Goal: Task Accomplishment & Management: Manage account settings

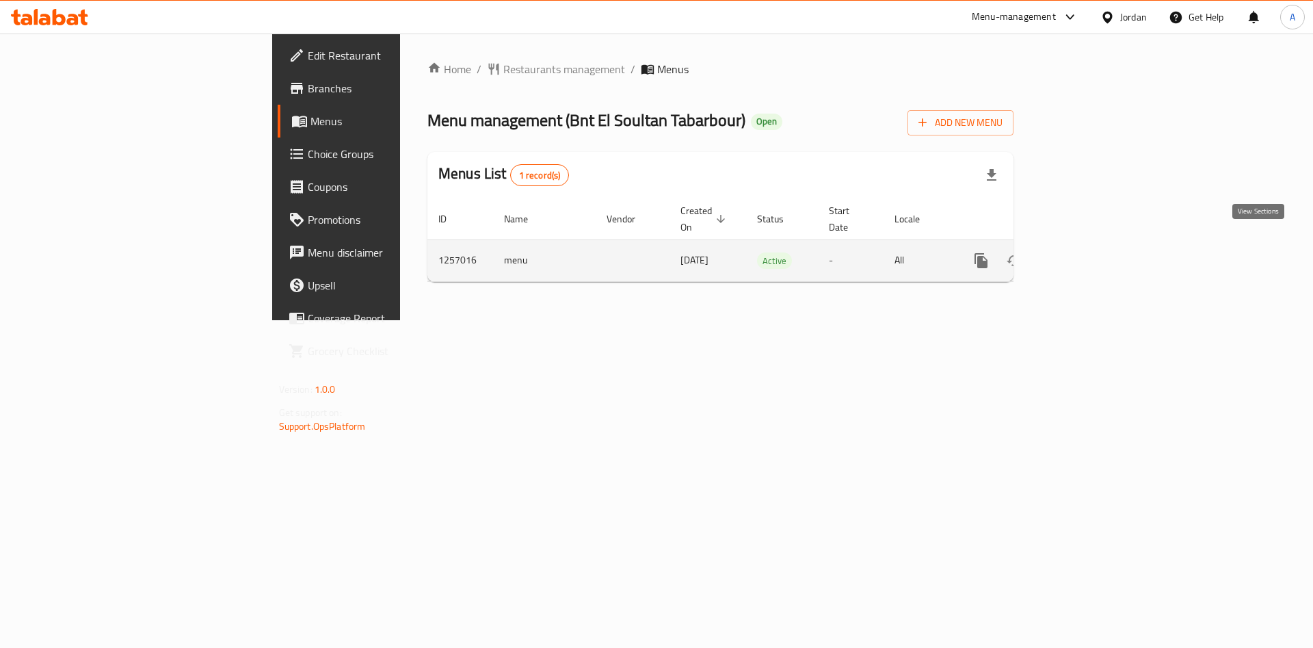
click at [1086, 254] on icon "enhanced table" at bounding box center [1080, 260] width 12 height 12
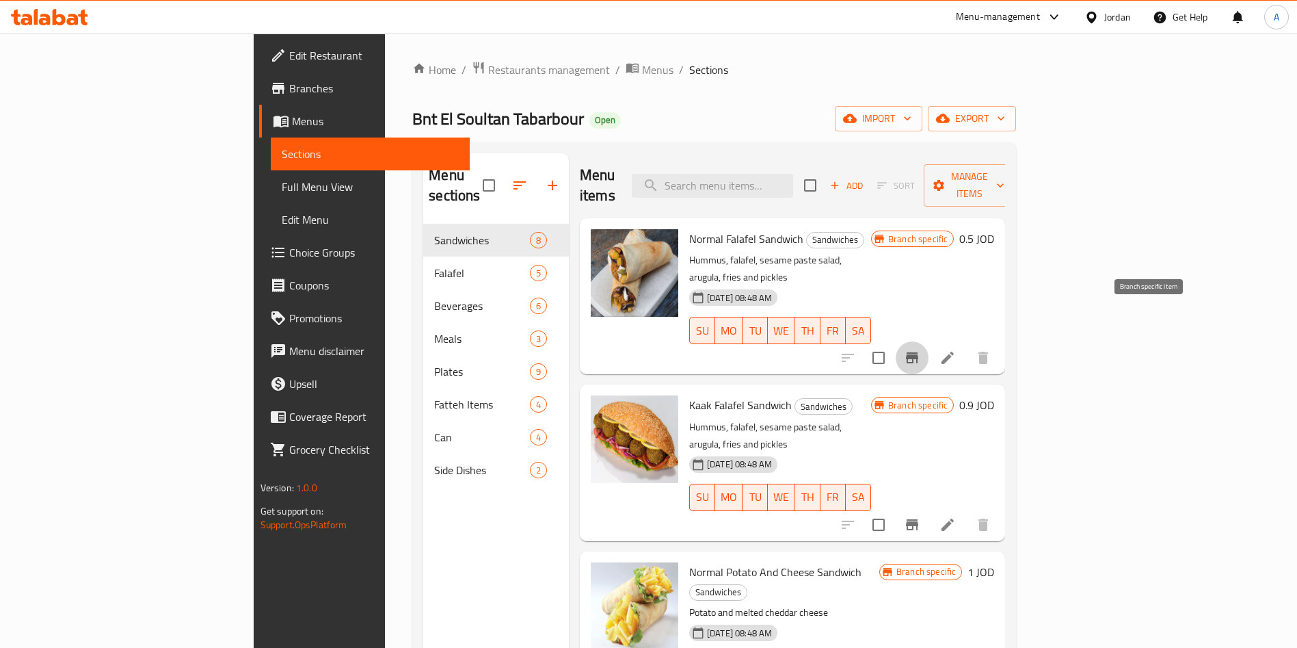
click at [920, 349] on icon "Branch-specific-item" at bounding box center [912, 357] width 16 height 16
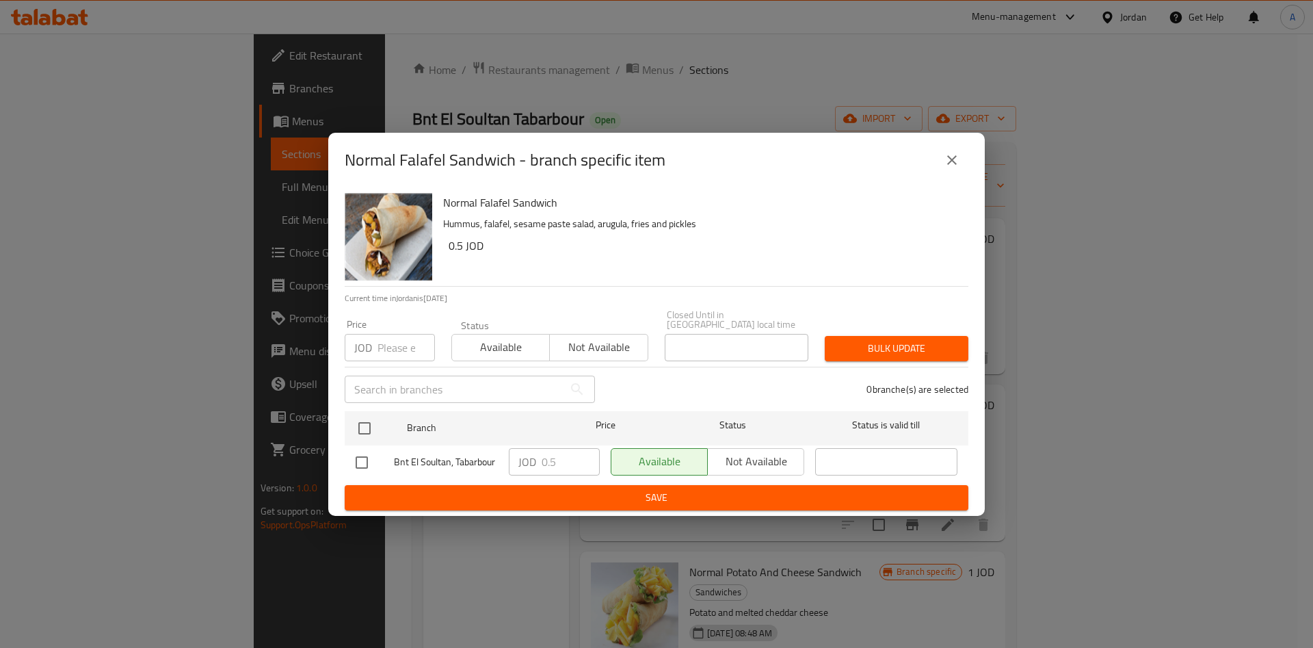
click at [956, 183] on div "Normal Falafel Sandwich - branch specific item" at bounding box center [656, 160] width 656 height 55
click at [954, 173] on button "close" at bounding box center [951, 160] width 33 height 33
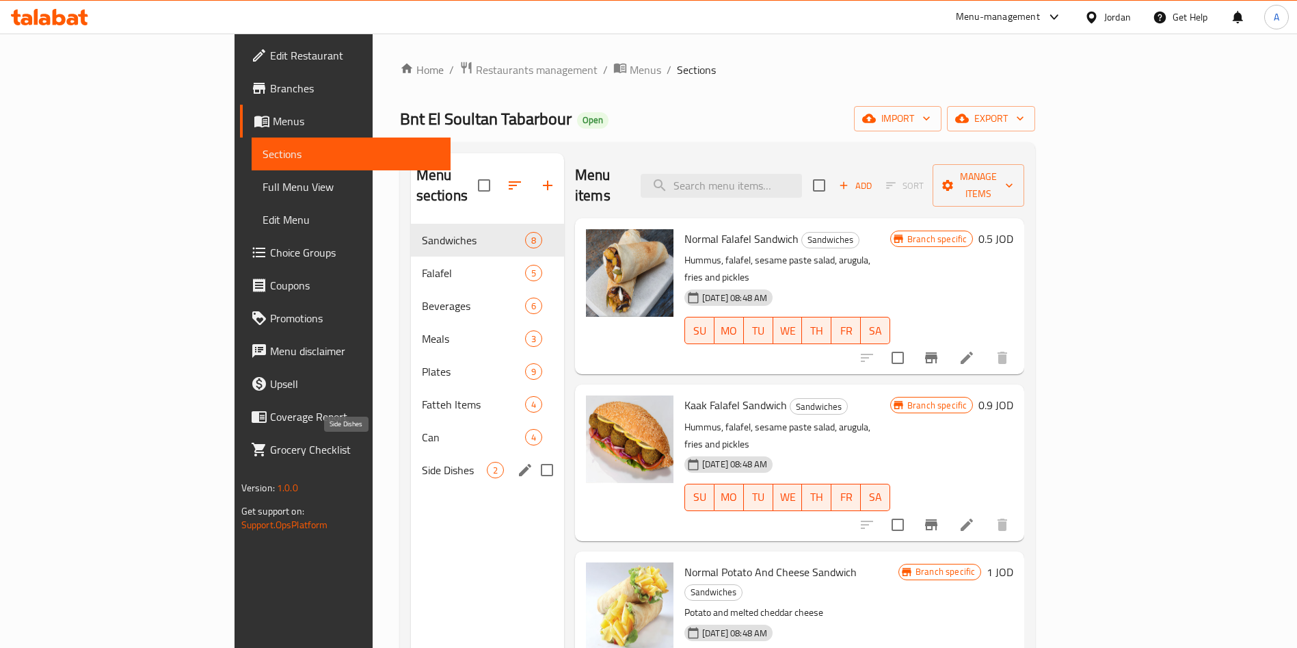
click at [422, 462] on span "Side Dishes" at bounding box center [454, 470] width 65 height 16
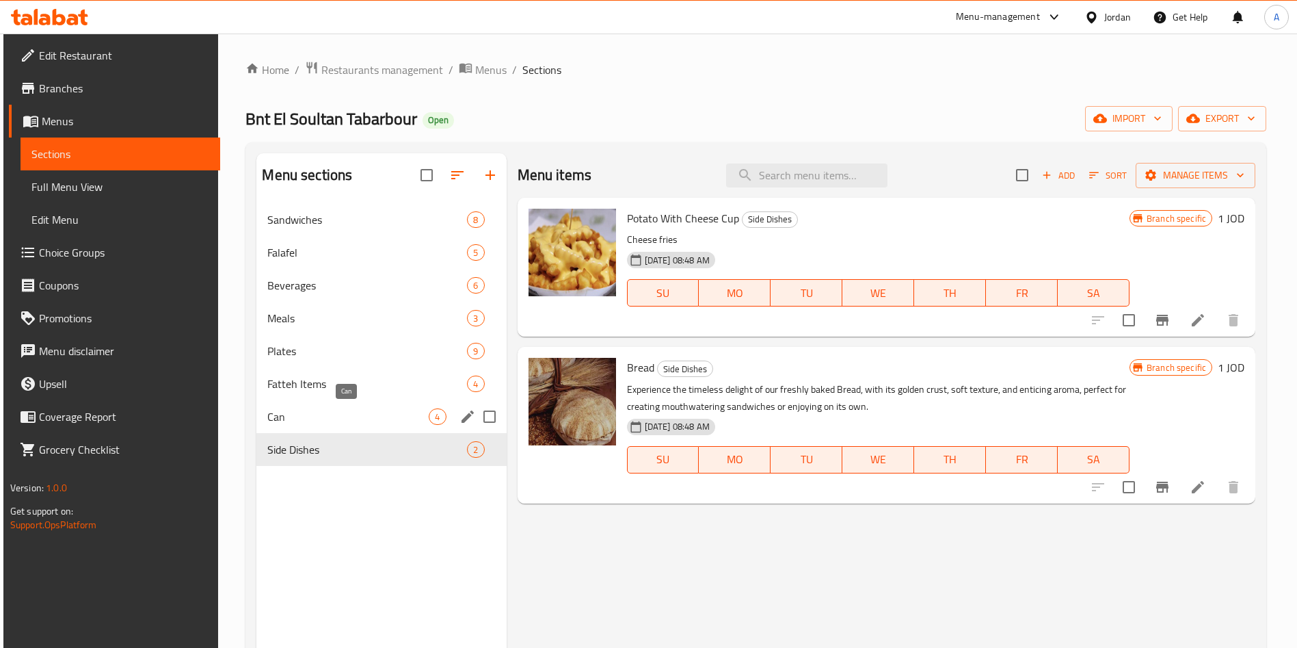
click at [334, 421] on span "Can" at bounding box center [347, 416] width 161 height 16
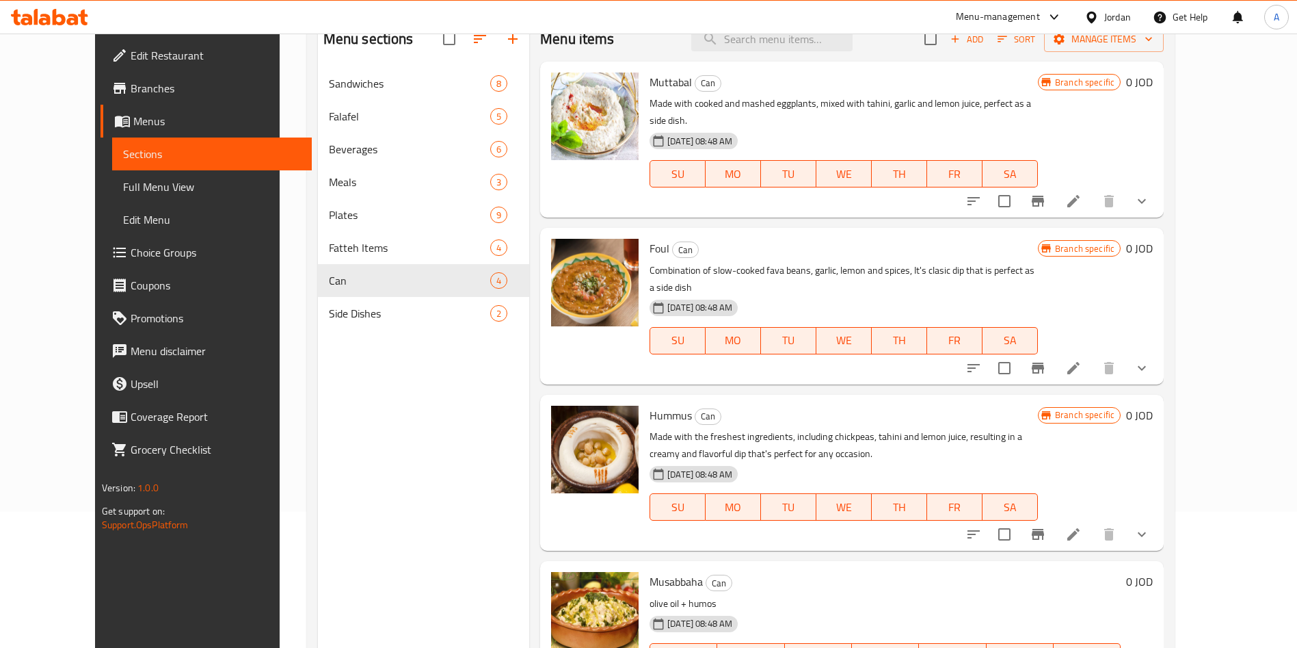
scroll to position [89, 0]
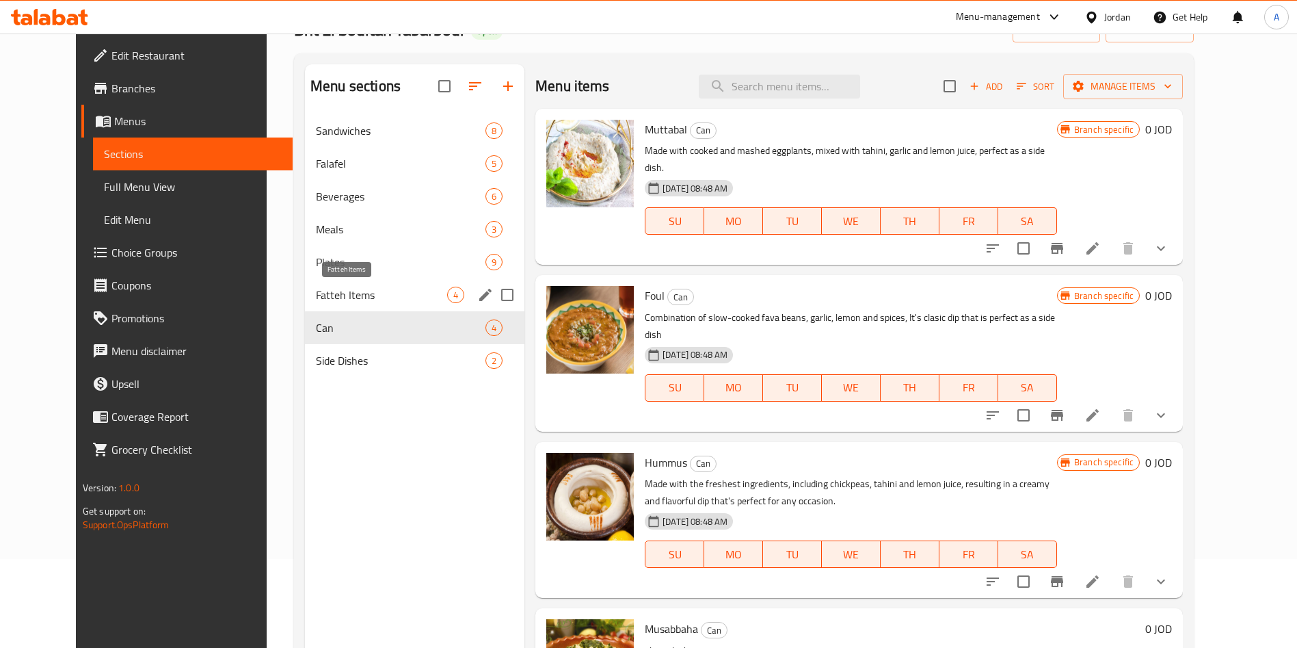
click at [324, 291] on span "Fatteh Items" at bounding box center [381, 295] width 131 height 16
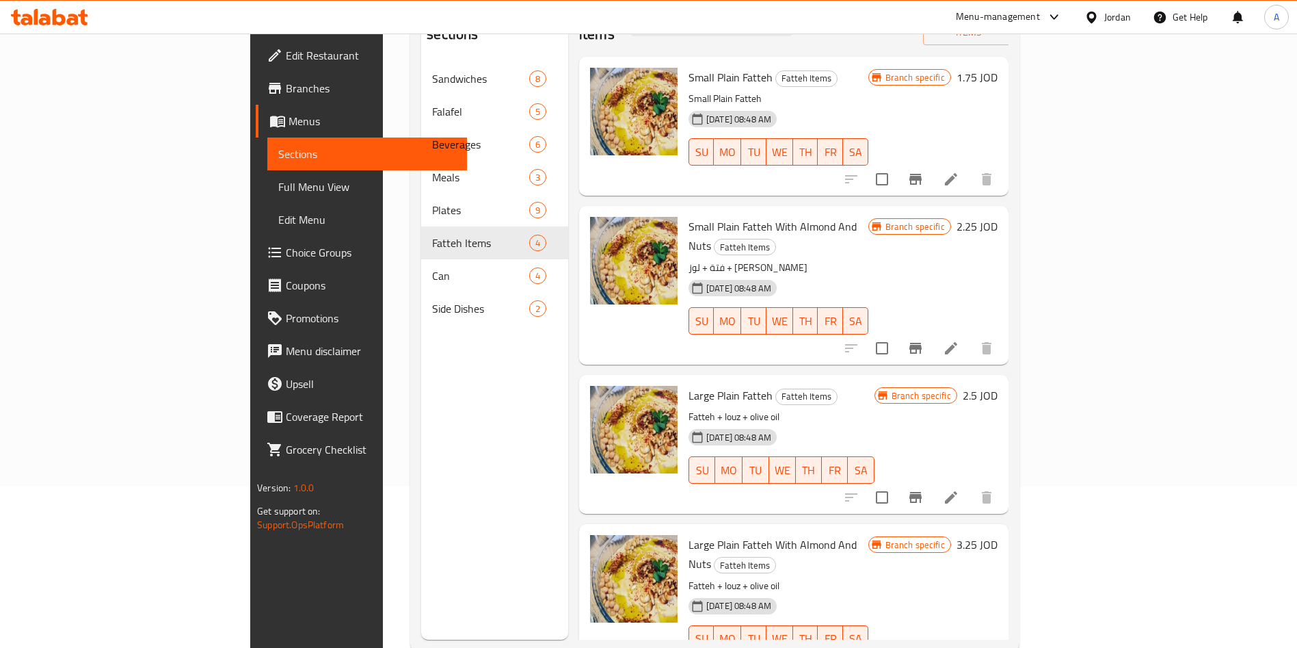
scroll to position [191, 0]
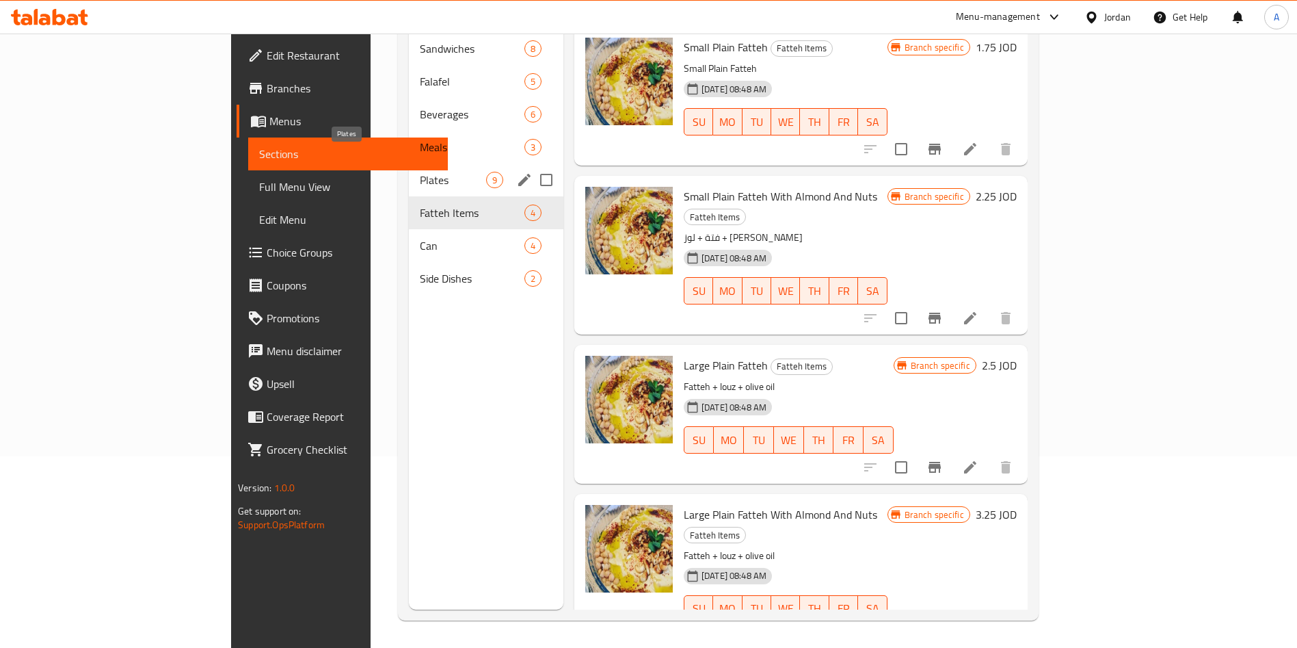
click at [420, 172] on span "Plates" at bounding box center [453, 180] width 66 height 16
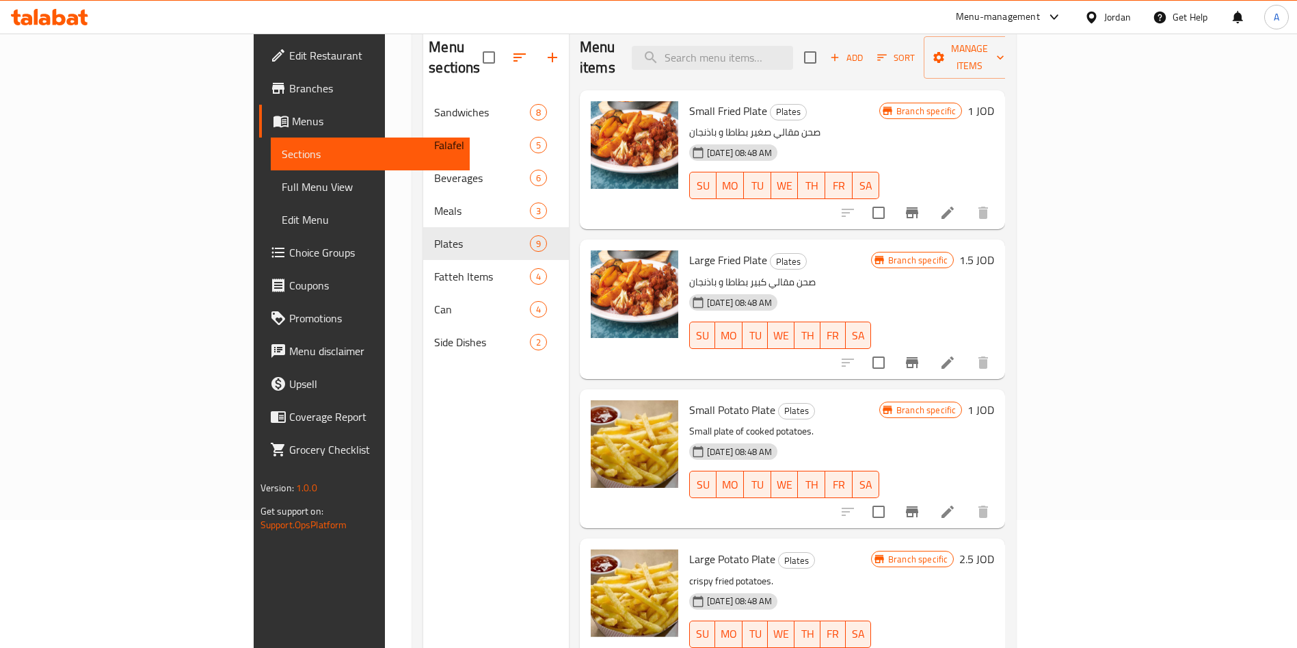
scroll to position [191, 0]
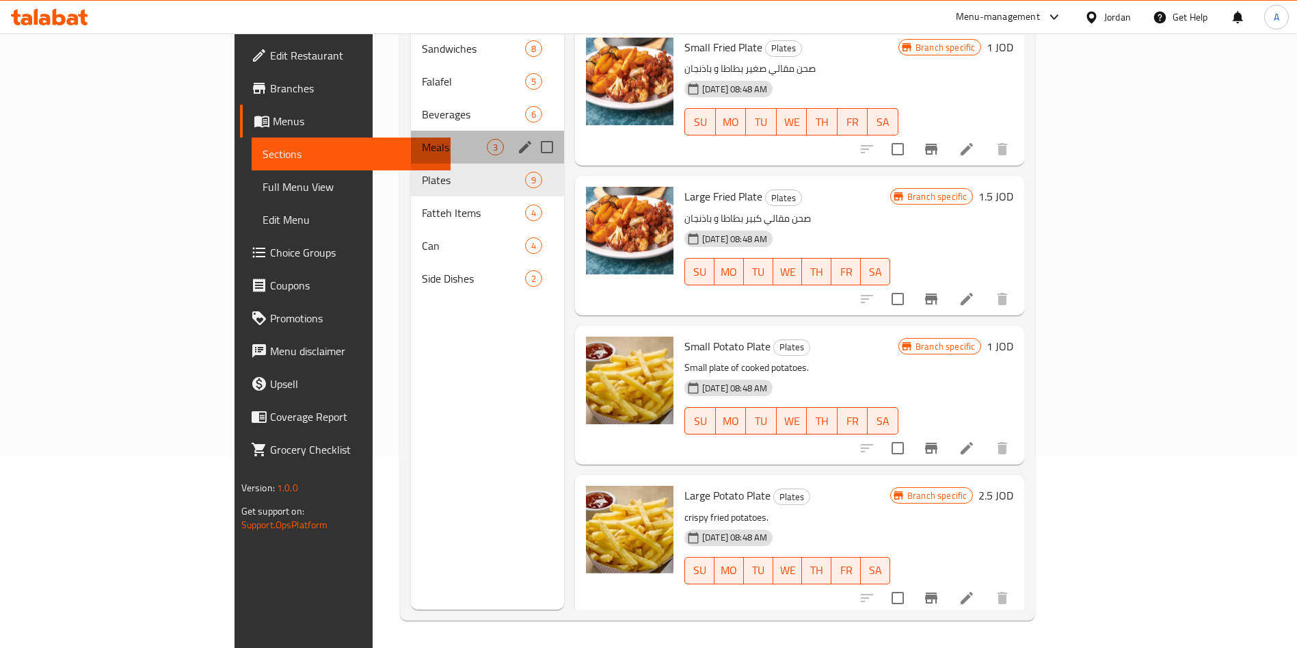
click at [411, 137] on div "Meals 3" at bounding box center [487, 147] width 153 height 33
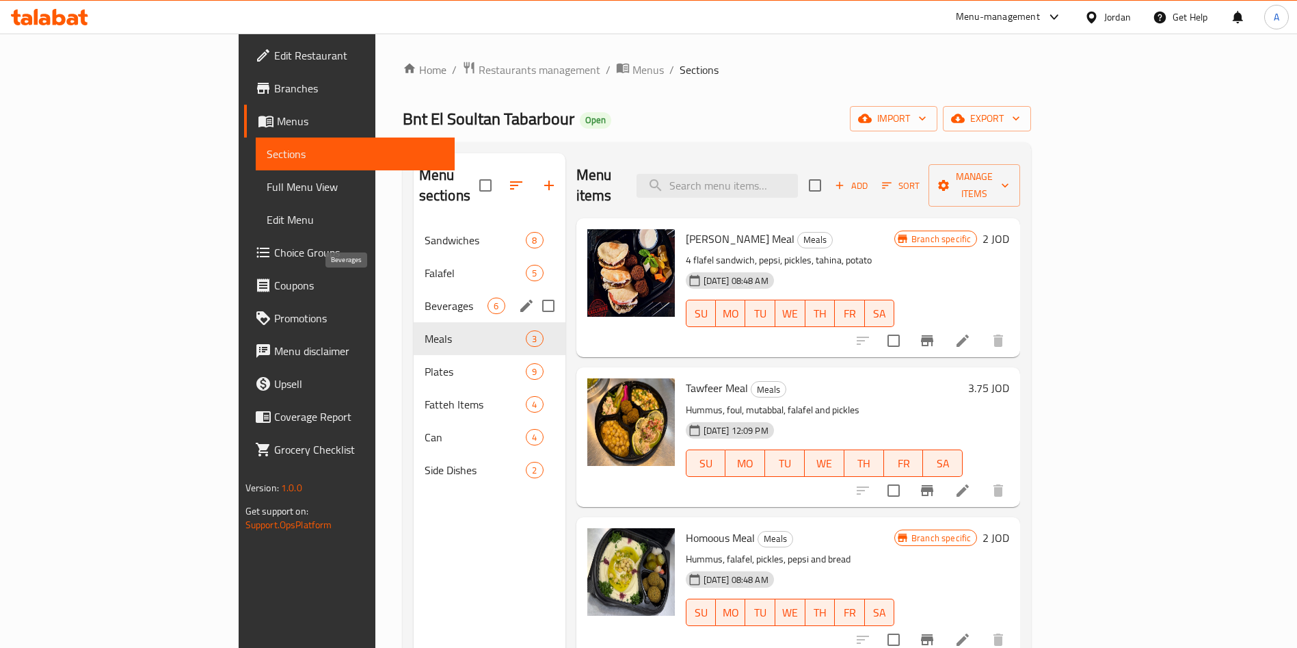
click at [425, 297] on span "Beverages" at bounding box center [457, 305] width 64 height 16
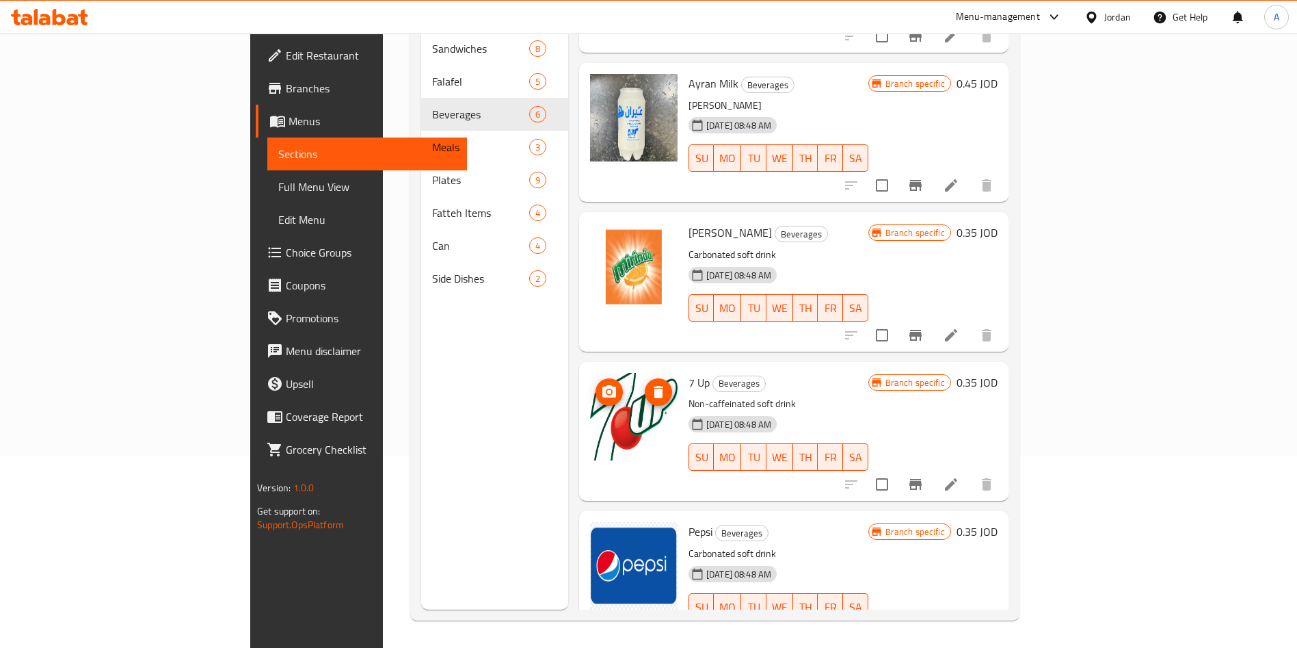
scroll to position [263, 0]
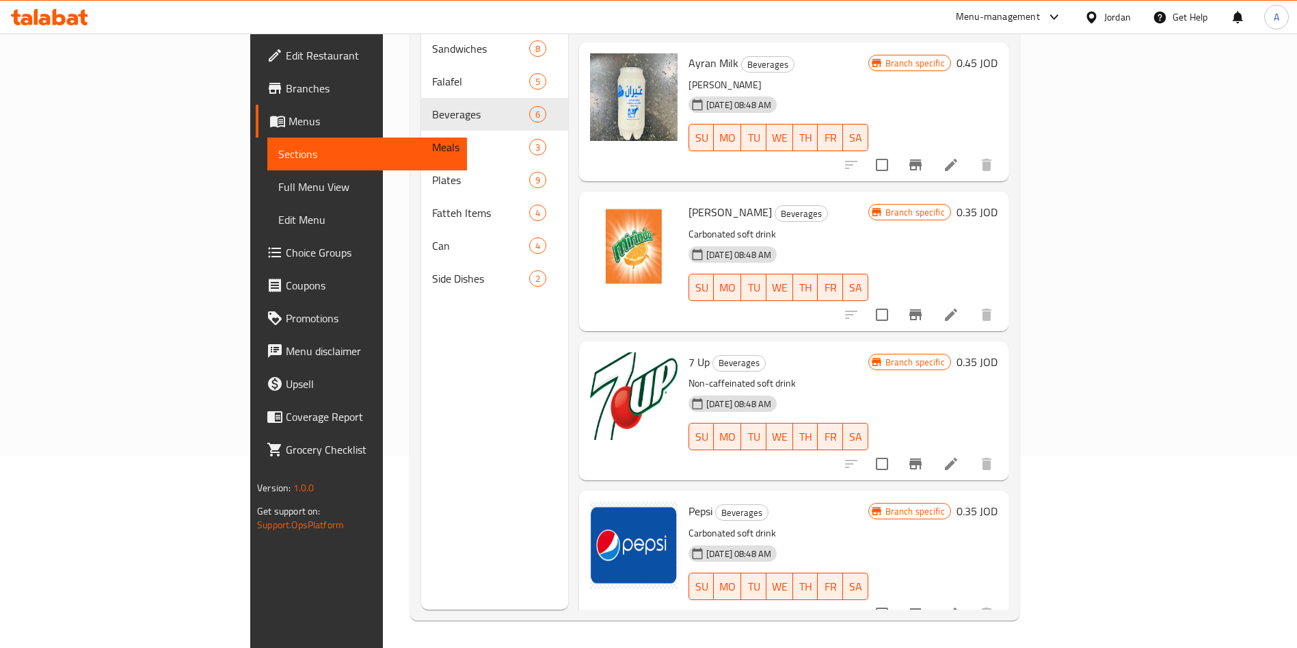
click at [46, 20] on icon at bounding box center [45, 20] width 12 height 12
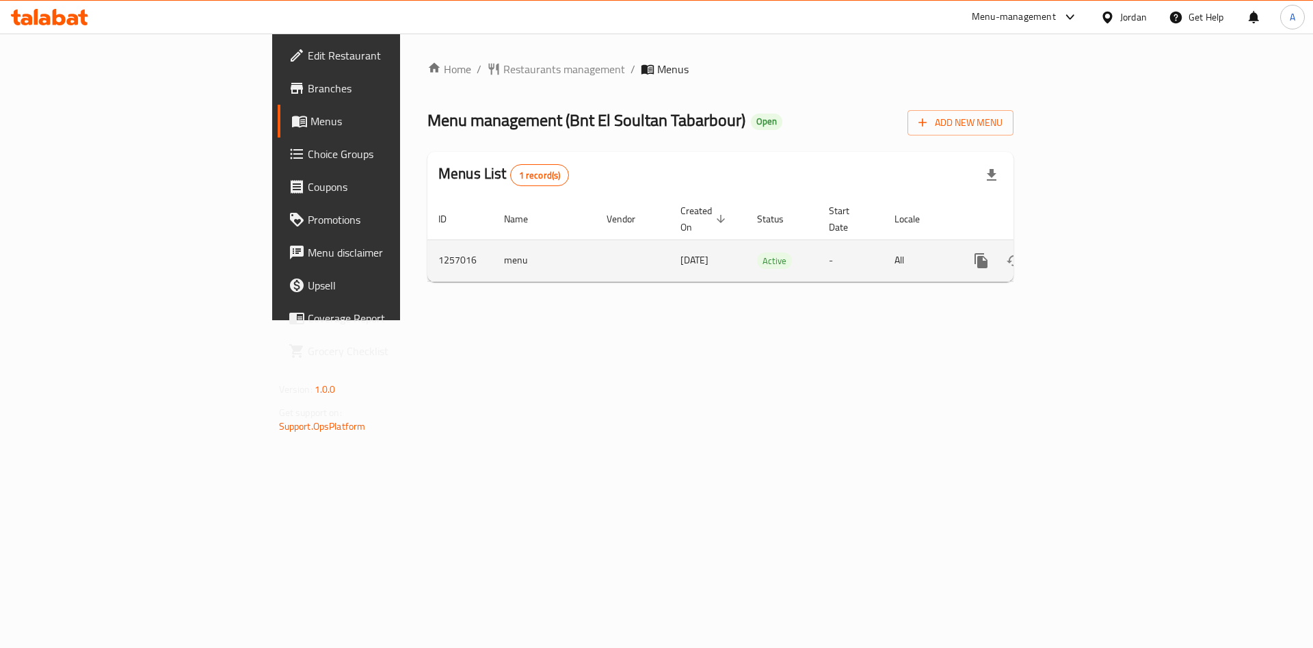
click at [1088, 252] on icon "enhanced table" at bounding box center [1079, 260] width 16 height 16
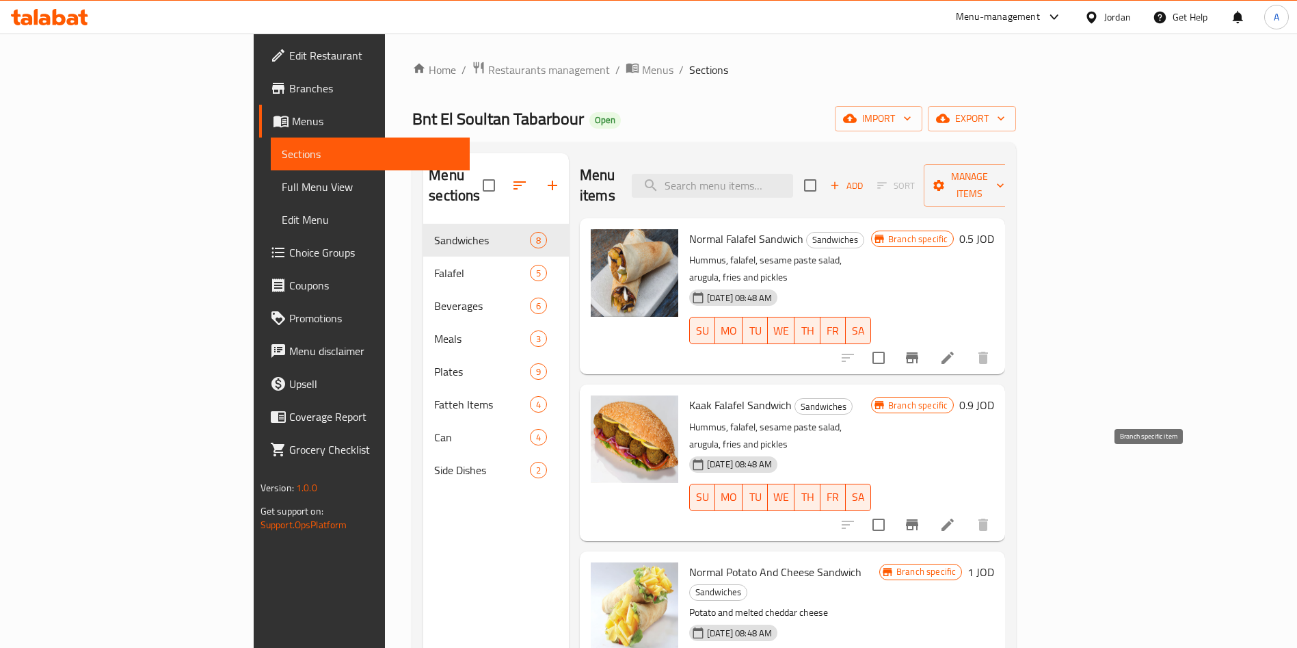
click at [920, 516] on icon "Branch-specific-item" at bounding box center [912, 524] width 16 height 16
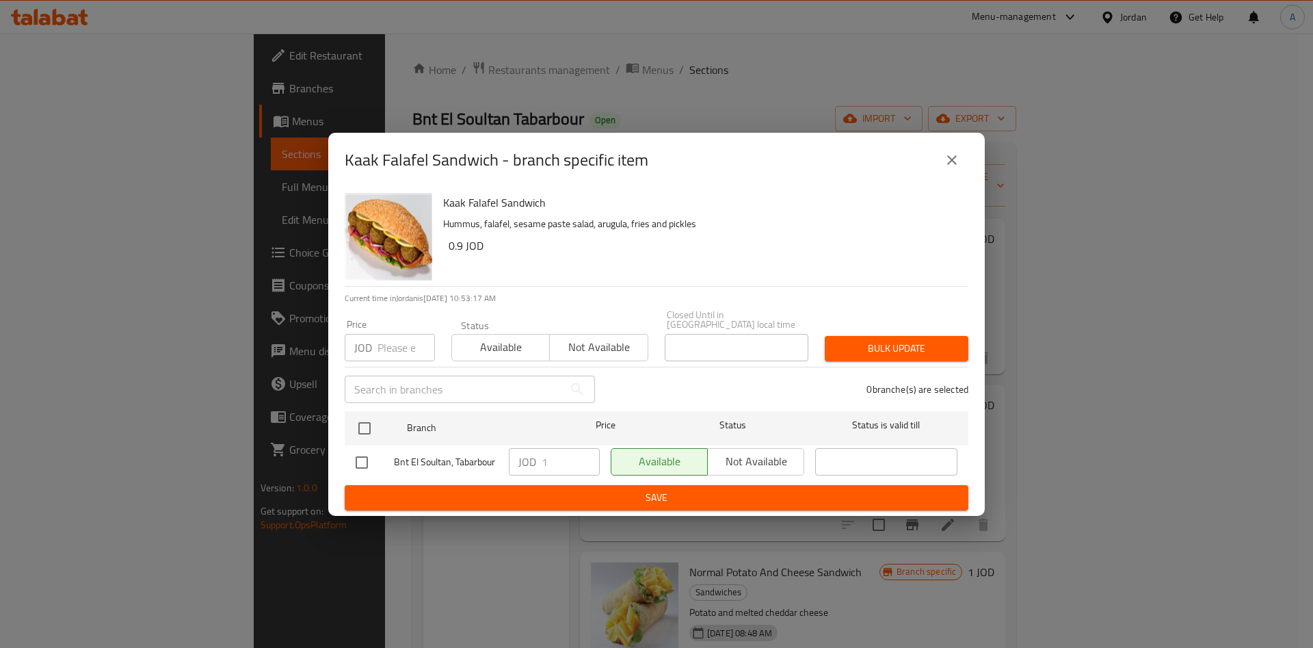
click at [949, 151] on button "close" at bounding box center [951, 160] width 33 height 33
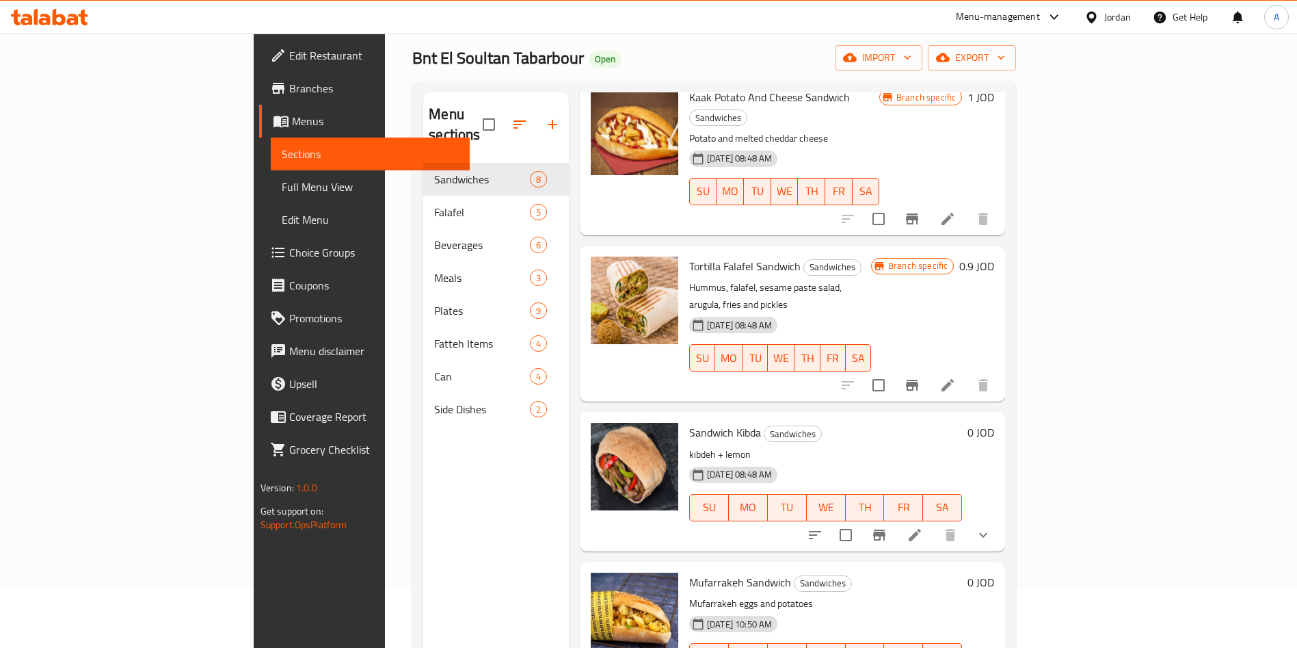
scroll to position [103, 0]
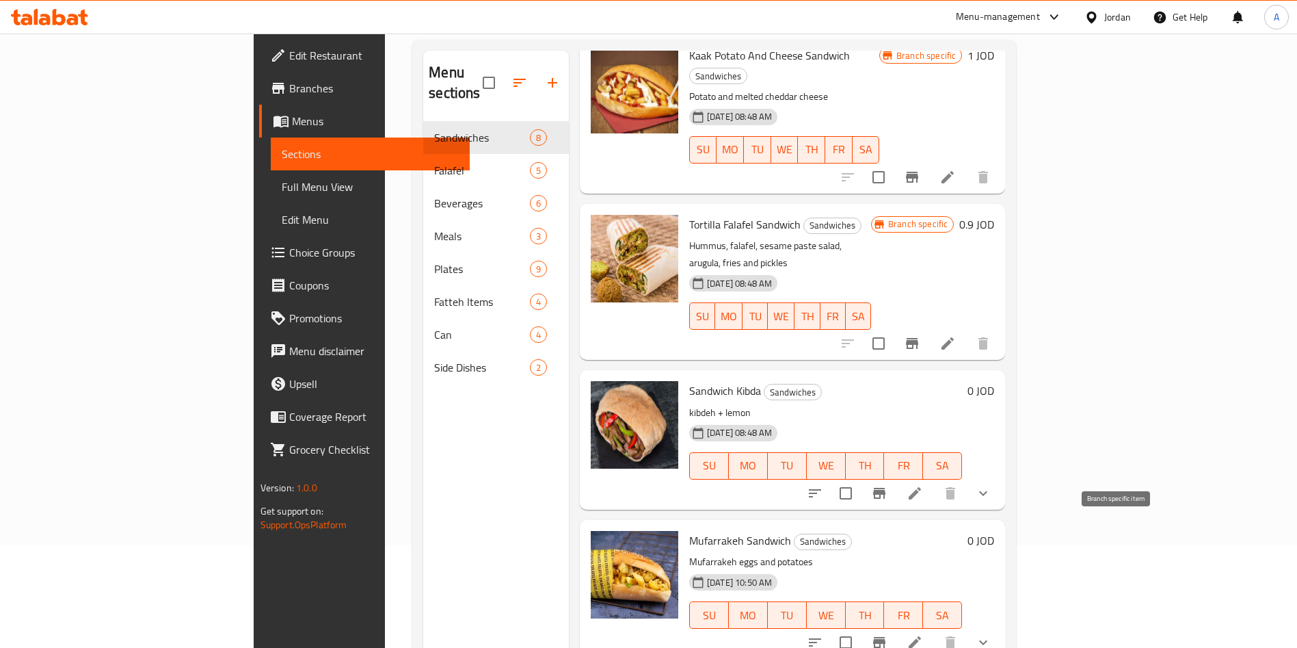
click at [885, 637] on icon "Branch-specific-item" at bounding box center [879, 642] width 12 height 11
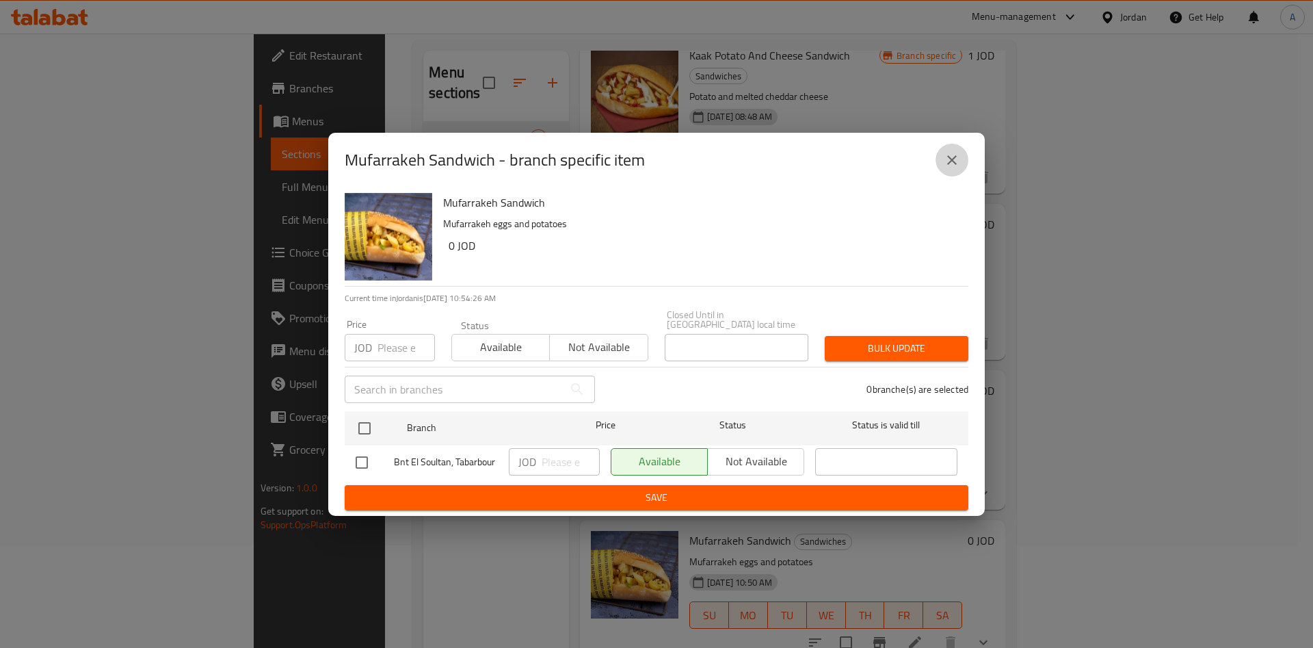
click at [936, 159] on button "close" at bounding box center [951, 160] width 33 height 33
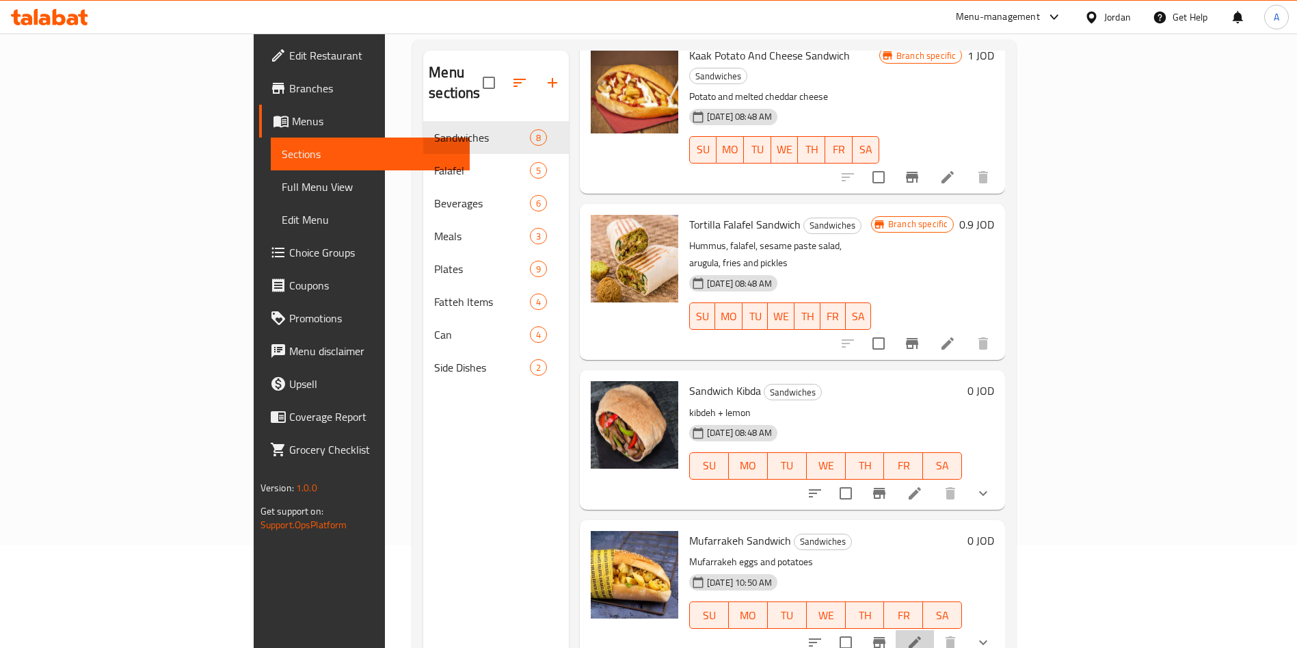
click at [934, 630] on li at bounding box center [915, 642] width 38 height 25
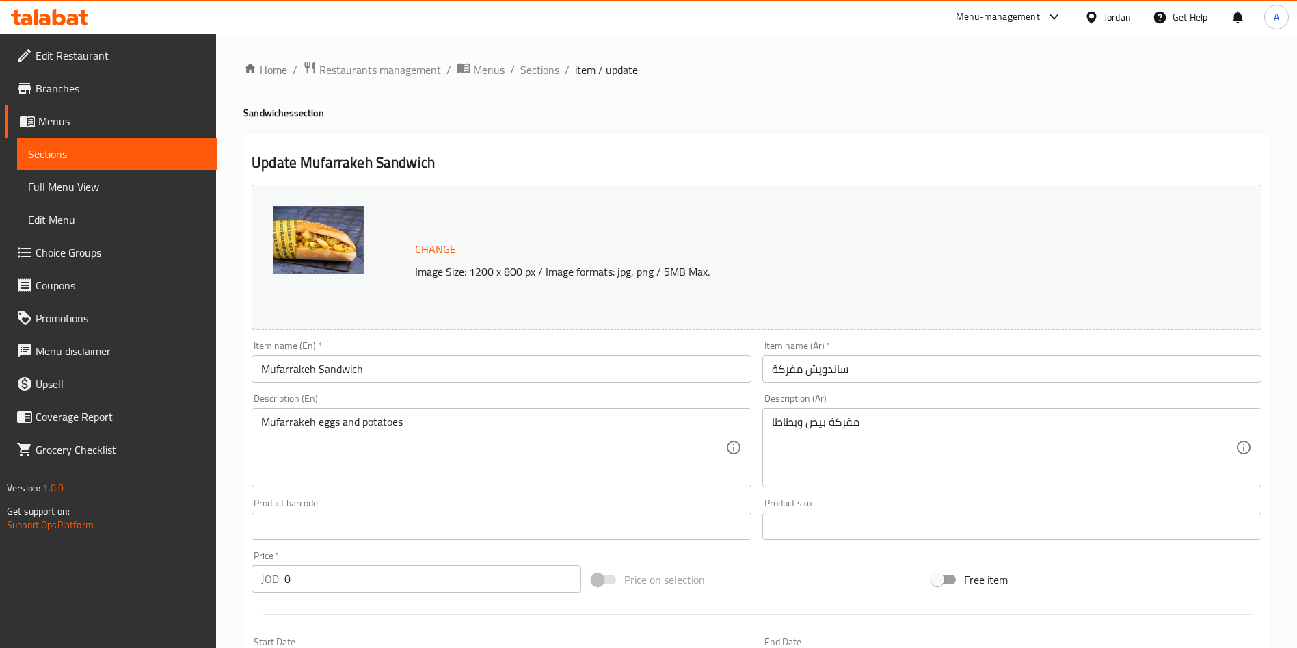
scroll to position [409, 0]
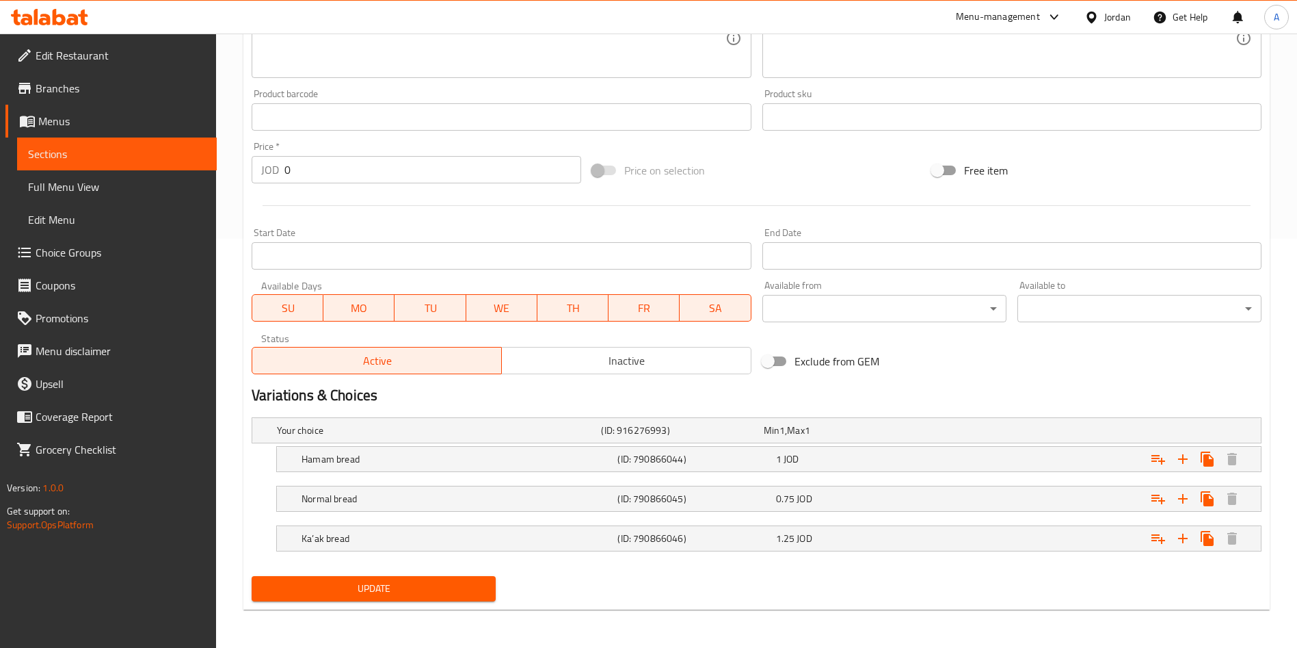
drag, startPoint x: 120, startPoint y: 154, endPoint x: 197, endPoint y: 174, distance: 79.3
click at [120, 154] on span "Sections" at bounding box center [117, 154] width 178 height 16
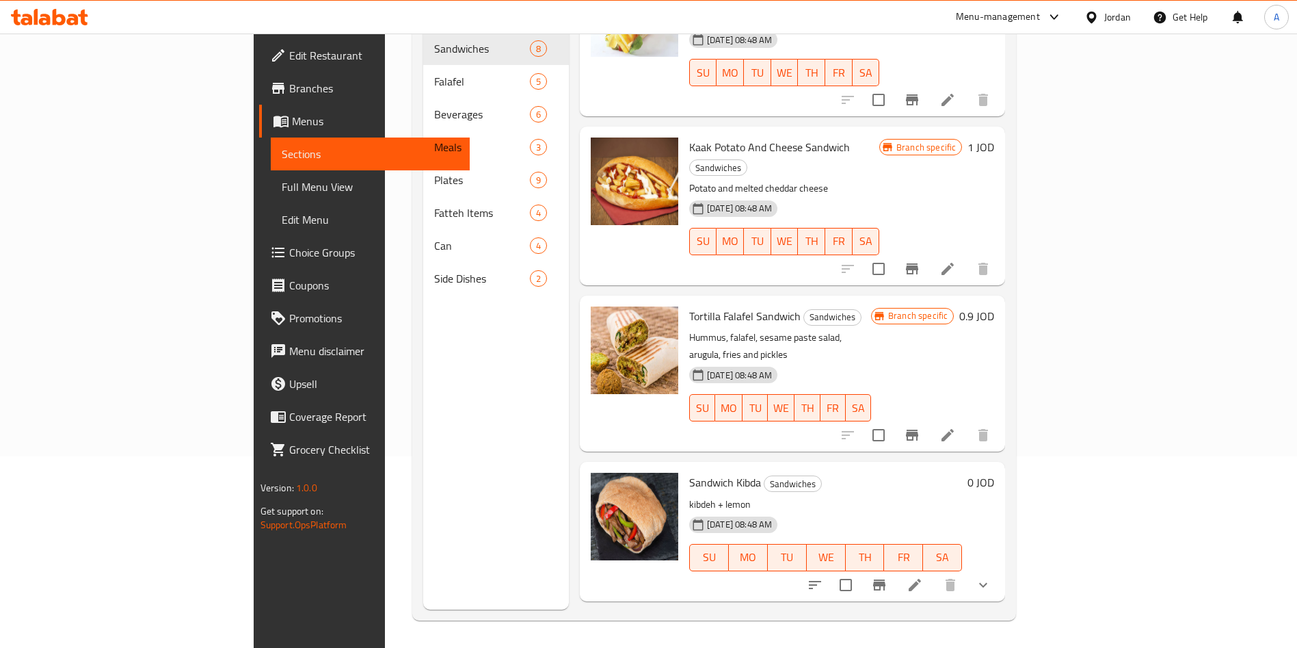
scroll to position [410, 0]
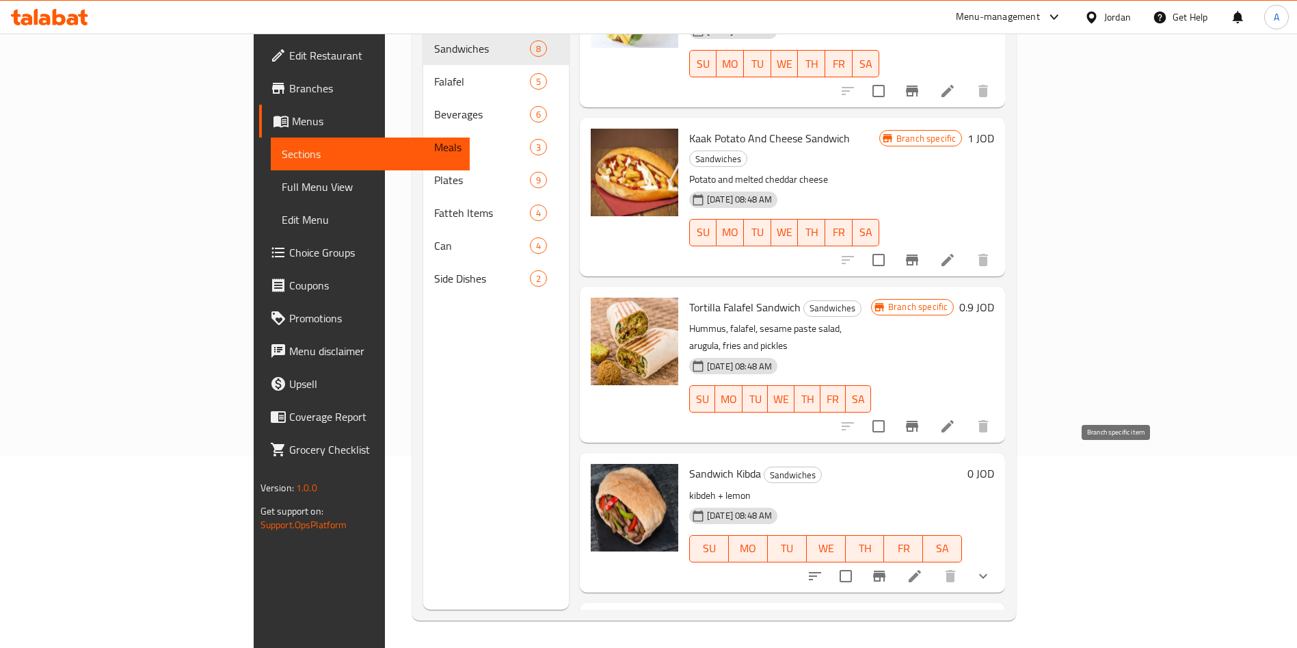
click at [896, 559] on button "Branch-specific-item" at bounding box center [879, 575] width 33 height 33
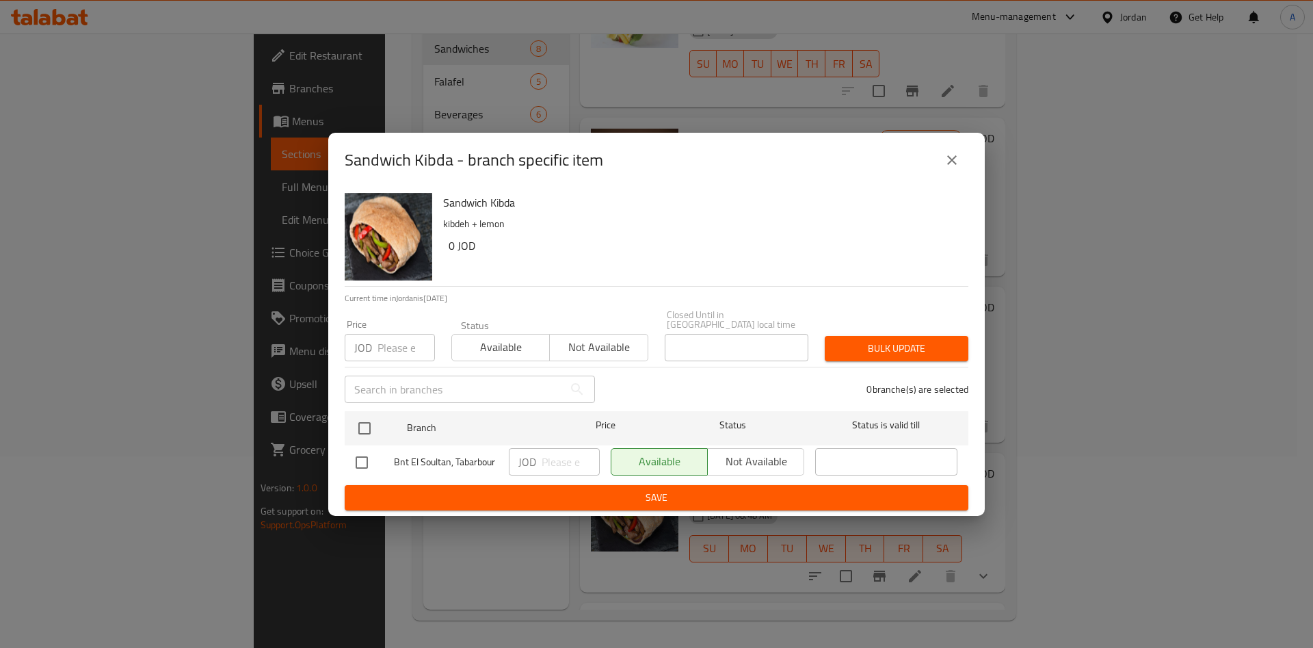
click at [948, 176] on button "close" at bounding box center [951, 160] width 33 height 33
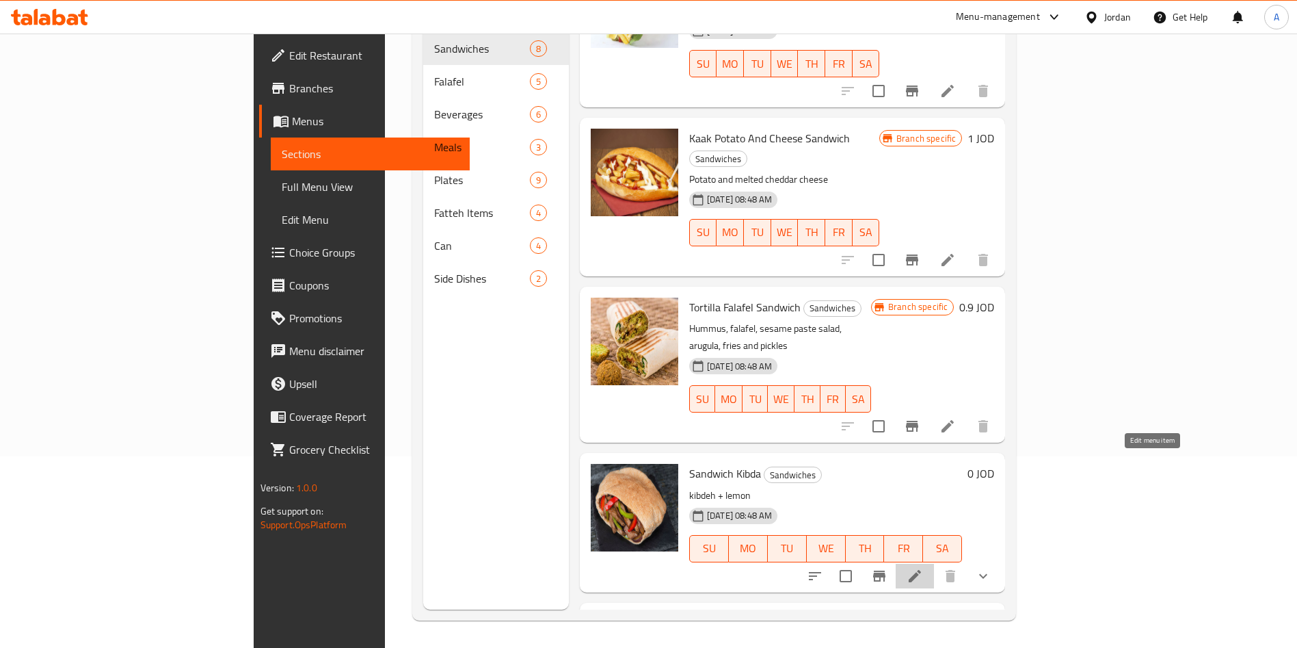
click at [923, 568] on icon at bounding box center [915, 576] width 16 height 16
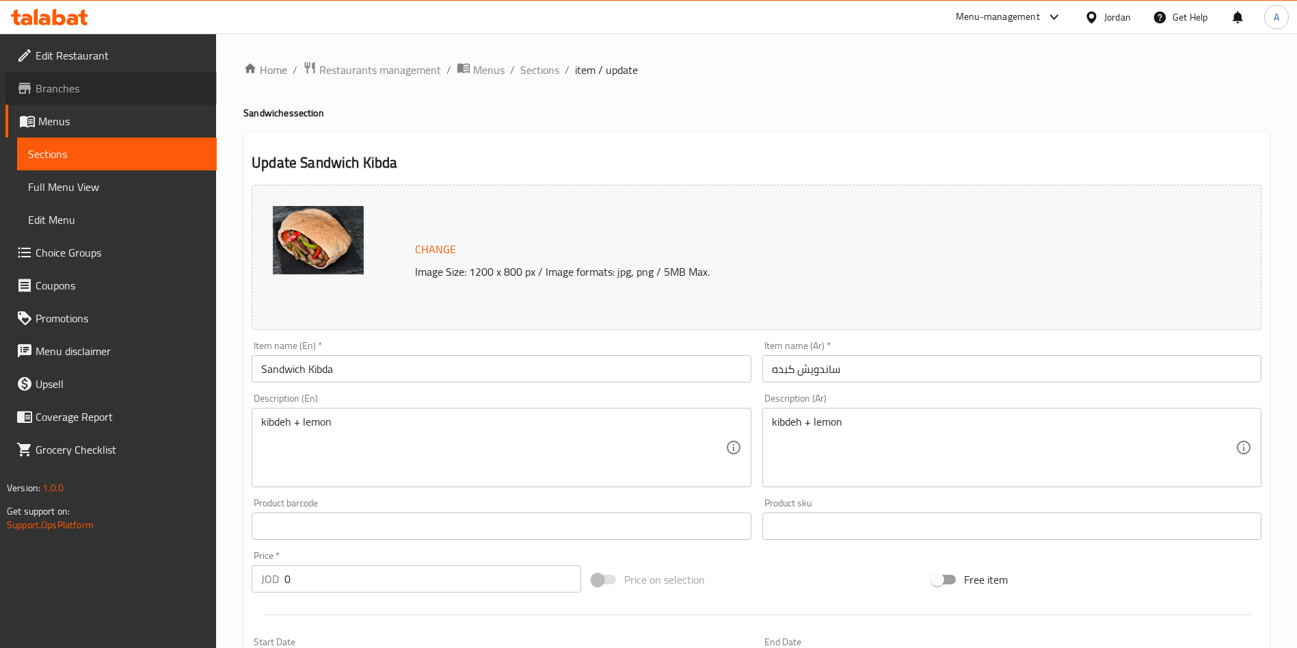
click at [72, 92] on span "Branches" at bounding box center [121, 88] width 170 height 16
click at [114, 85] on span "Branches" at bounding box center [121, 88] width 170 height 16
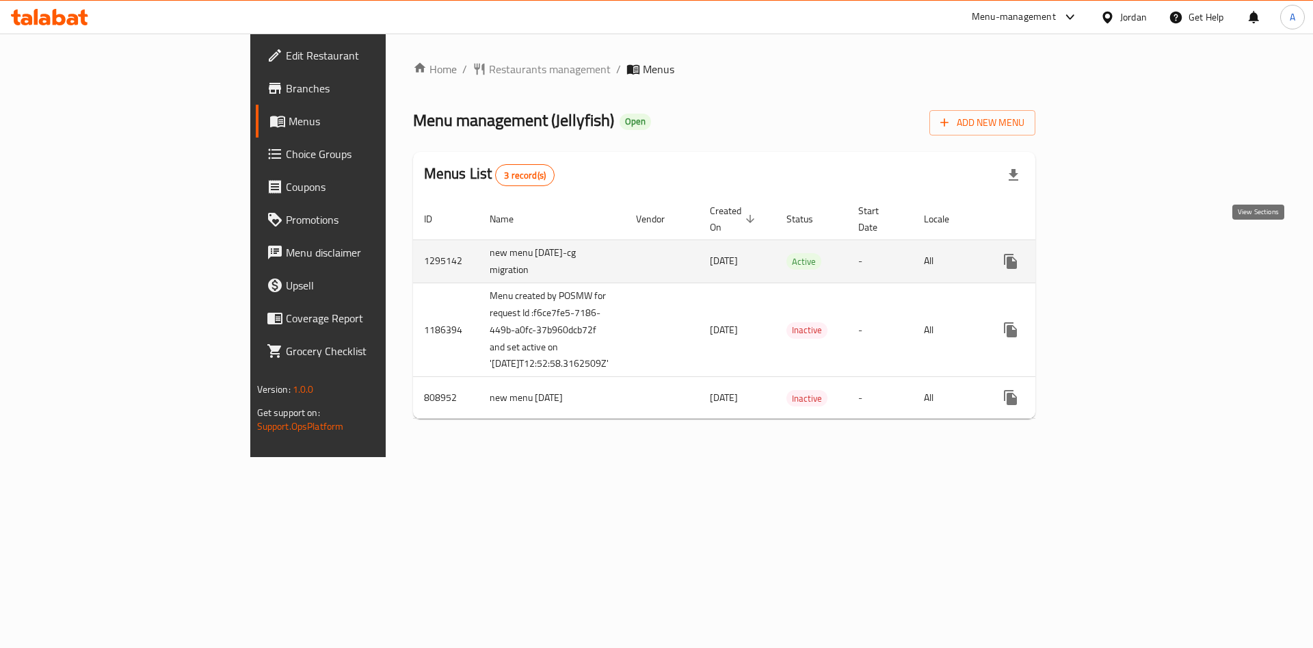
click at [1117, 253] on icon "enhanced table" at bounding box center [1109, 261] width 16 height 16
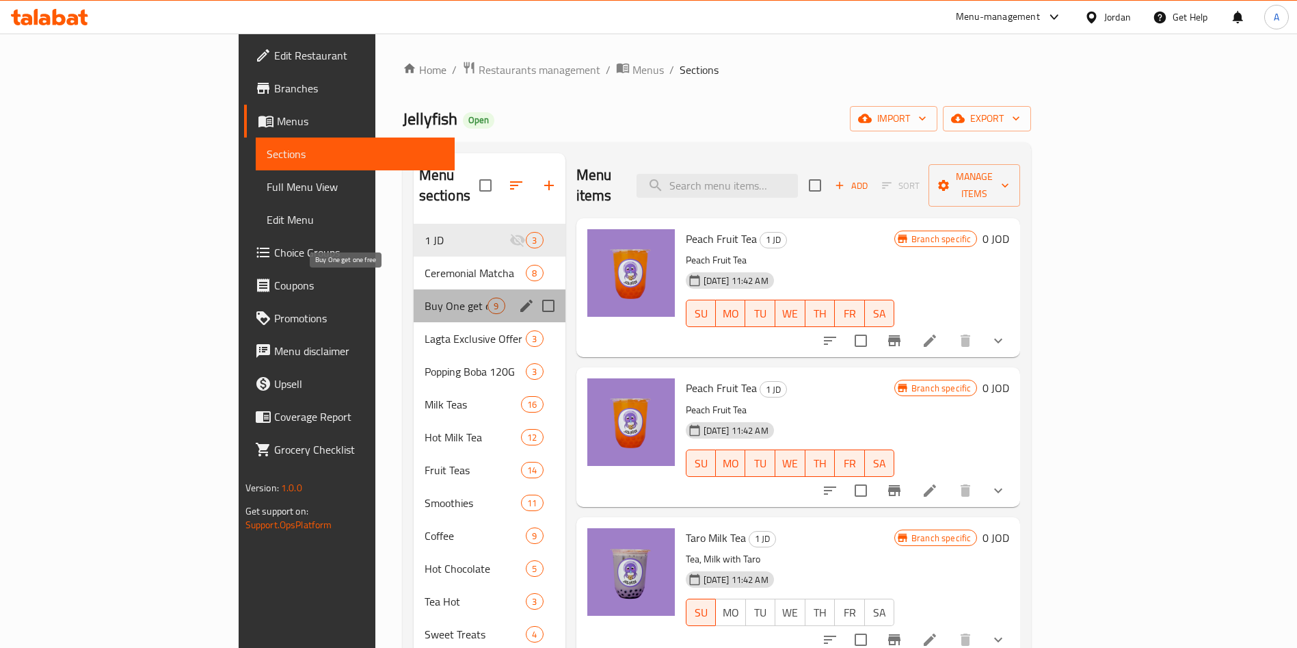
click at [425, 297] on span "Buy One get one free" at bounding box center [457, 305] width 64 height 16
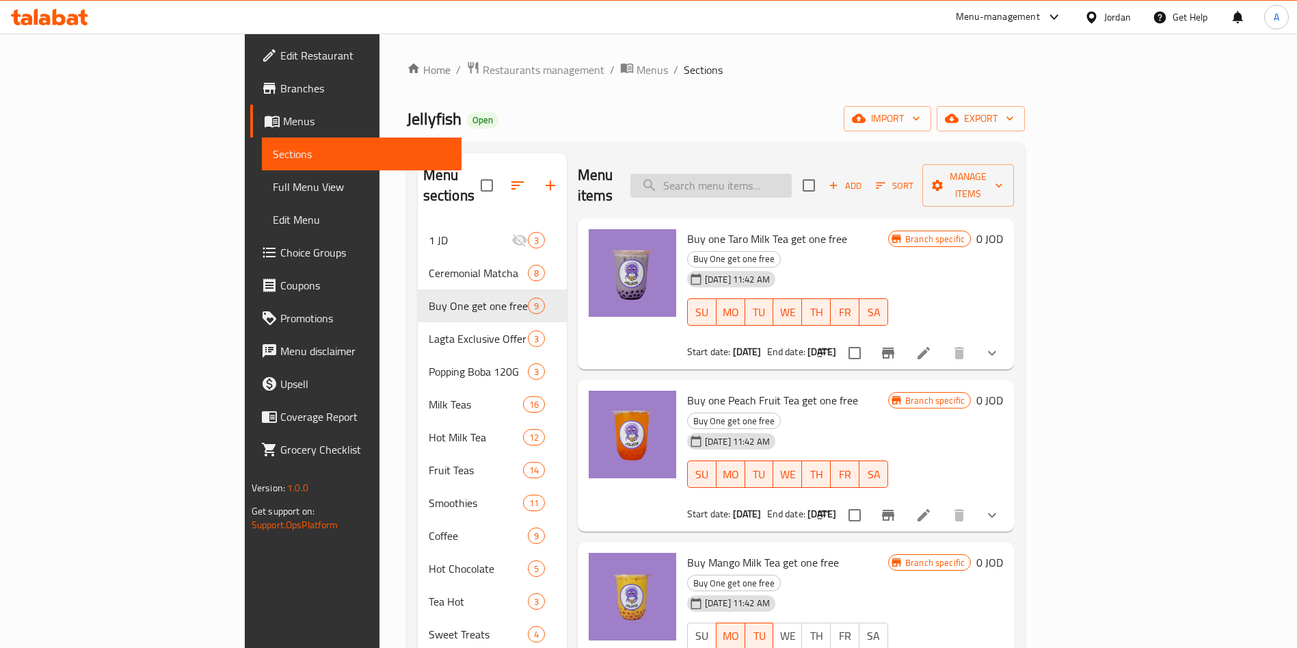
click at [813, 187] on div "Menu items Add Sort Manage items" at bounding box center [796, 185] width 436 height 65
click at [792, 180] on input "search" at bounding box center [710, 186] width 161 height 24
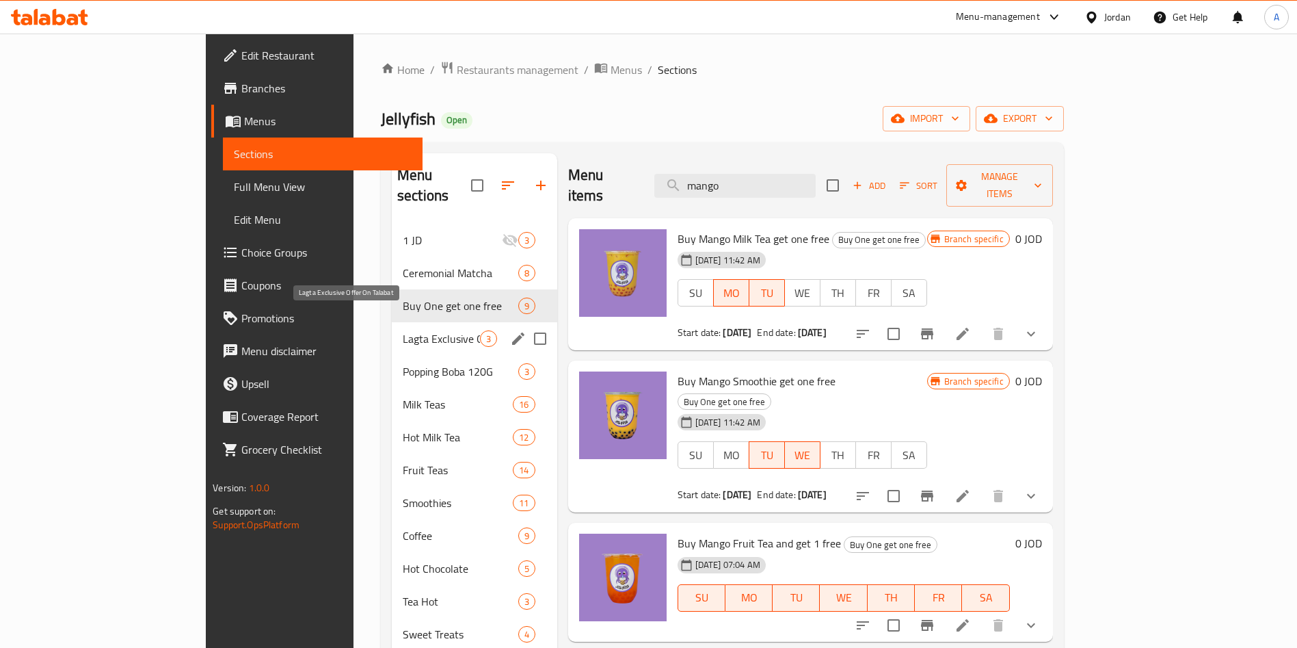
type input "mango"
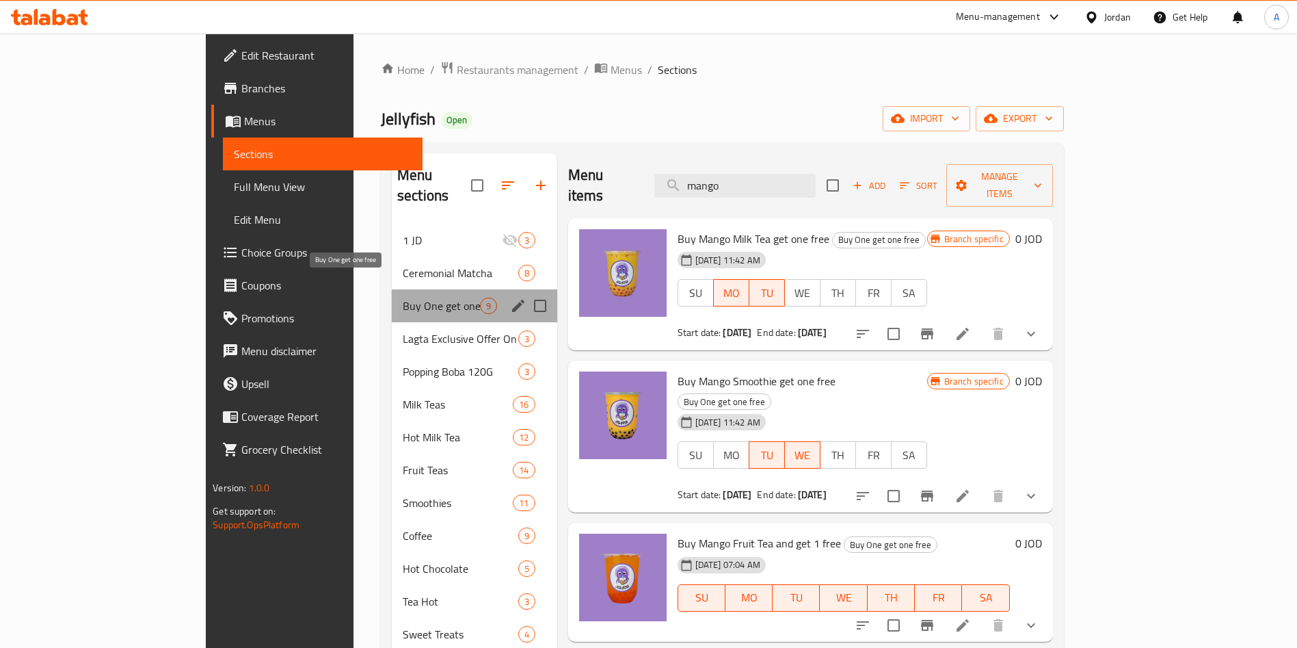
click at [403, 297] on span "Buy One get one free" at bounding box center [441, 305] width 77 height 16
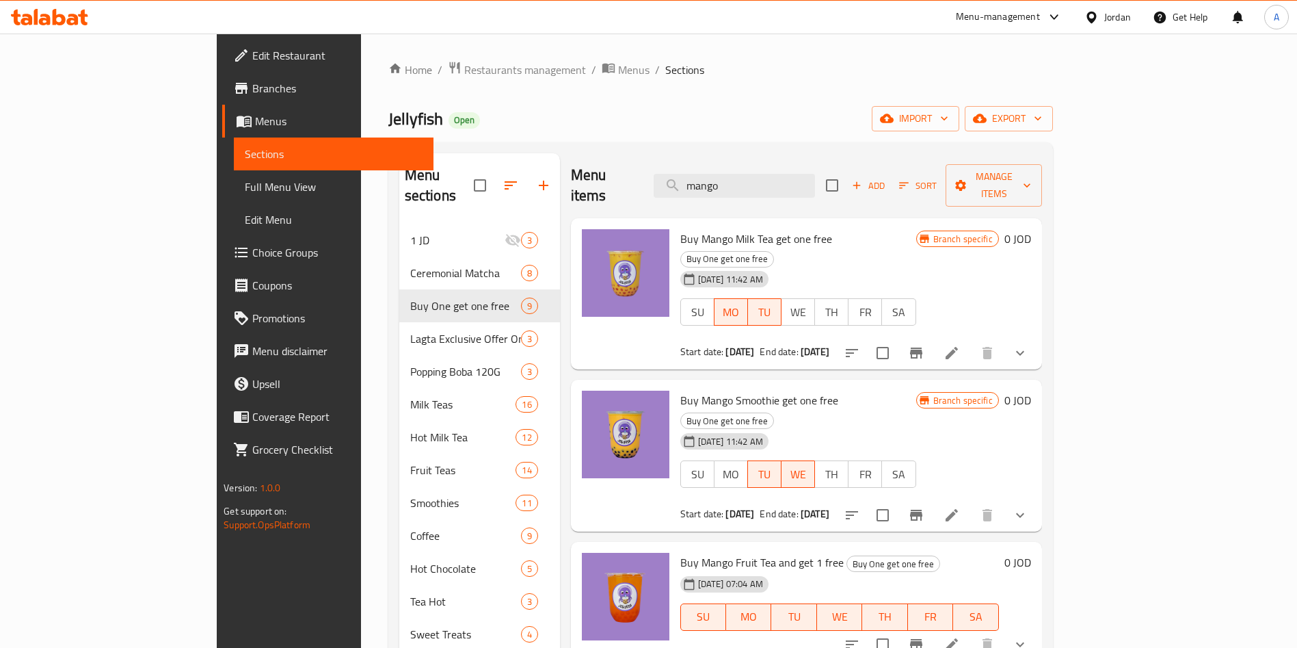
drag, startPoint x: 816, startPoint y: 182, endPoint x: 591, endPoint y: 188, distance: 224.4
click at [591, 188] on div "Menu items mango Add Sort Manage items" at bounding box center [806, 185] width 471 height 65
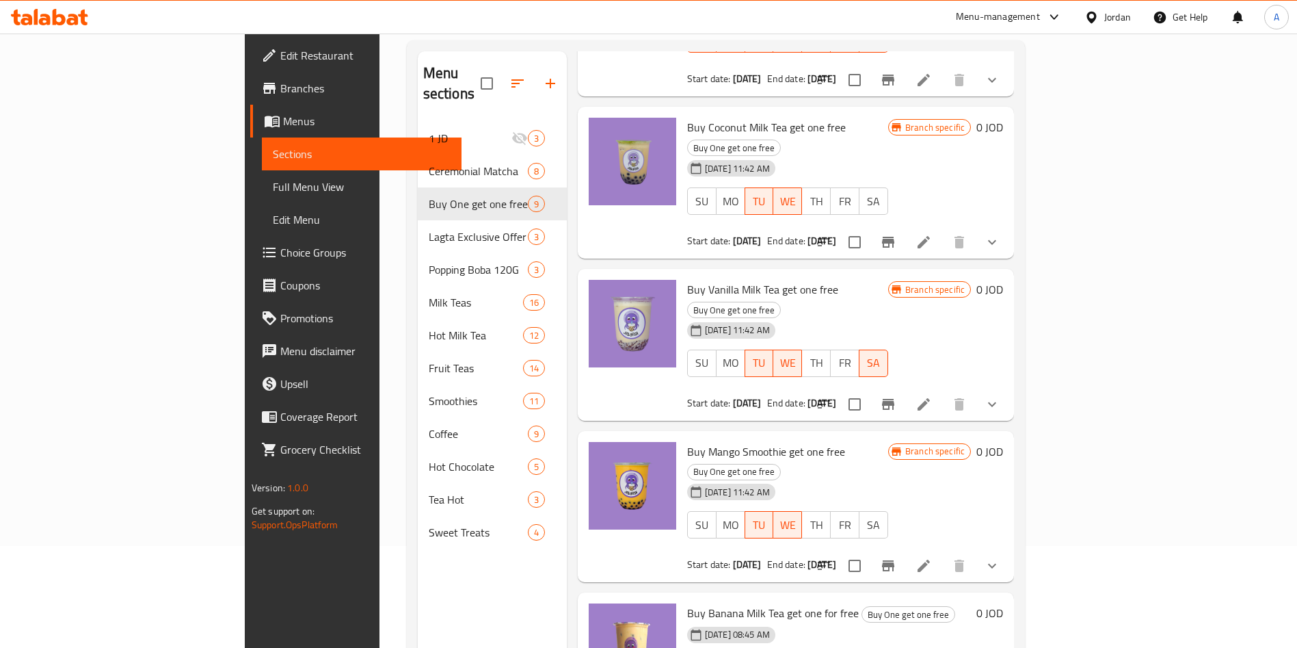
scroll to position [191, 0]
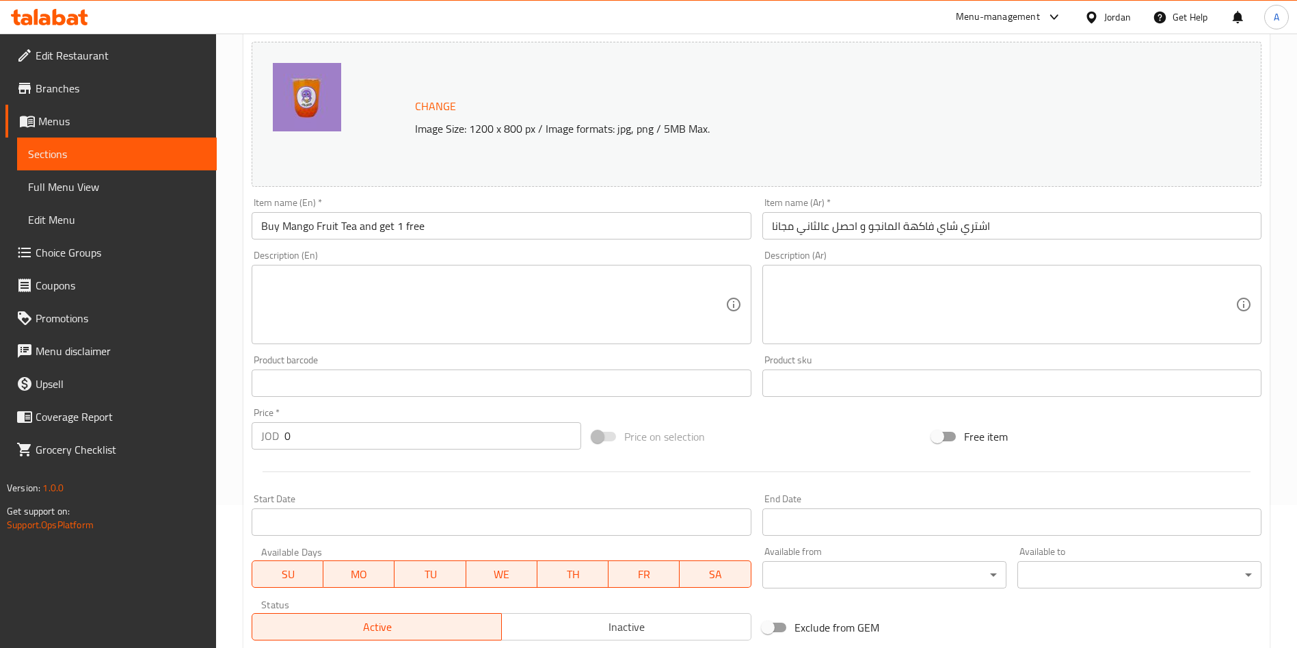
scroll to position [205, 0]
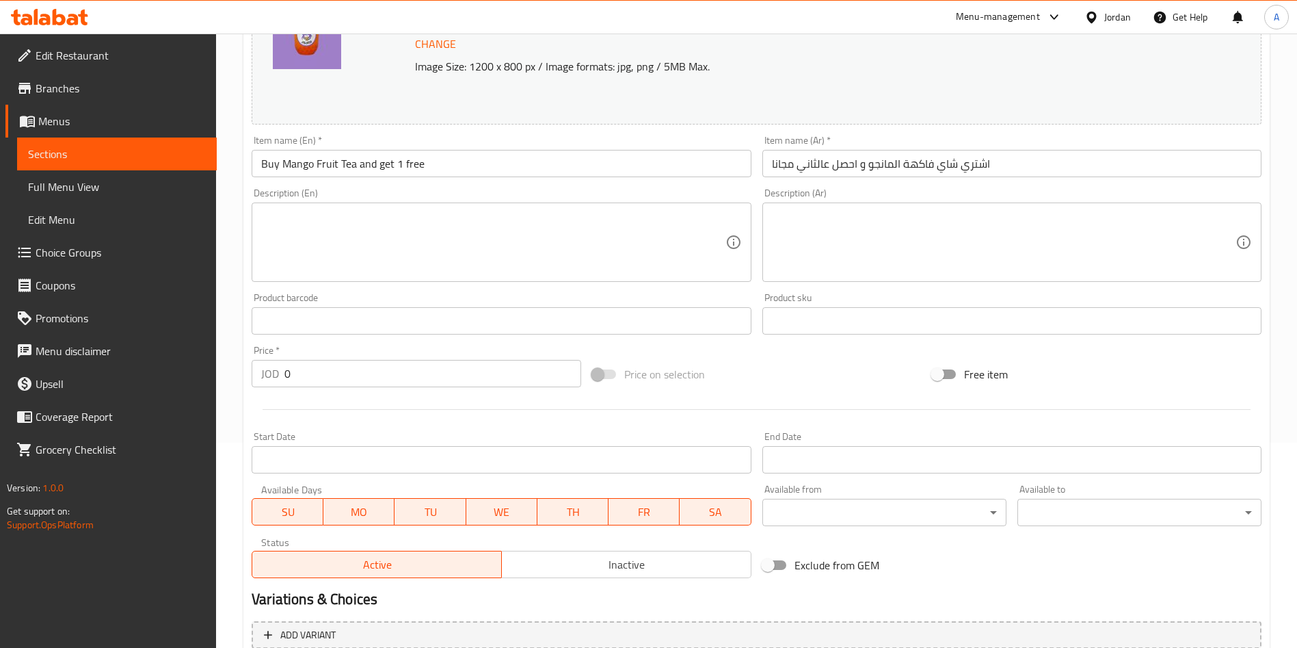
click at [289, 518] on span "SU" at bounding box center [288, 512] width 60 height 20
click at [527, 511] on span "WE" at bounding box center [502, 512] width 60 height 20
click at [568, 513] on span "TH" at bounding box center [573, 512] width 60 height 20
click at [639, 516] on span "FR" at bounding box center [644, 512] width 60 height 20
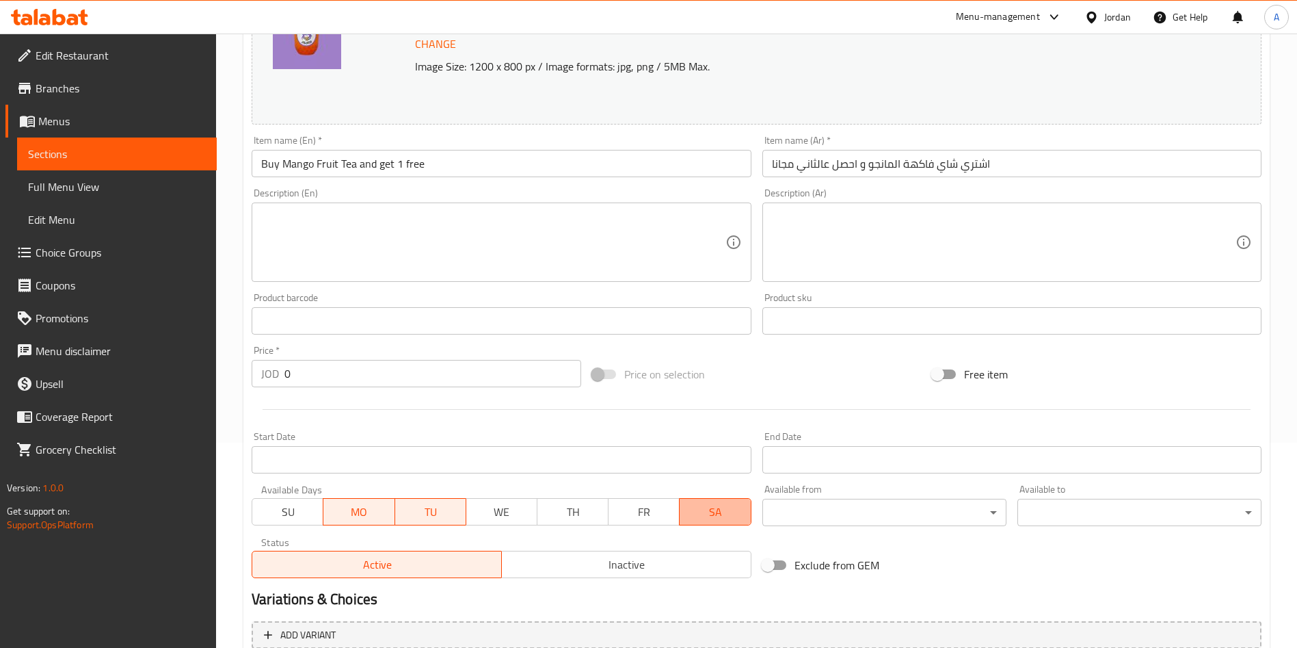
click at [702, 516] on span "SA" at bounding box center [715, 512] width 60 height 20
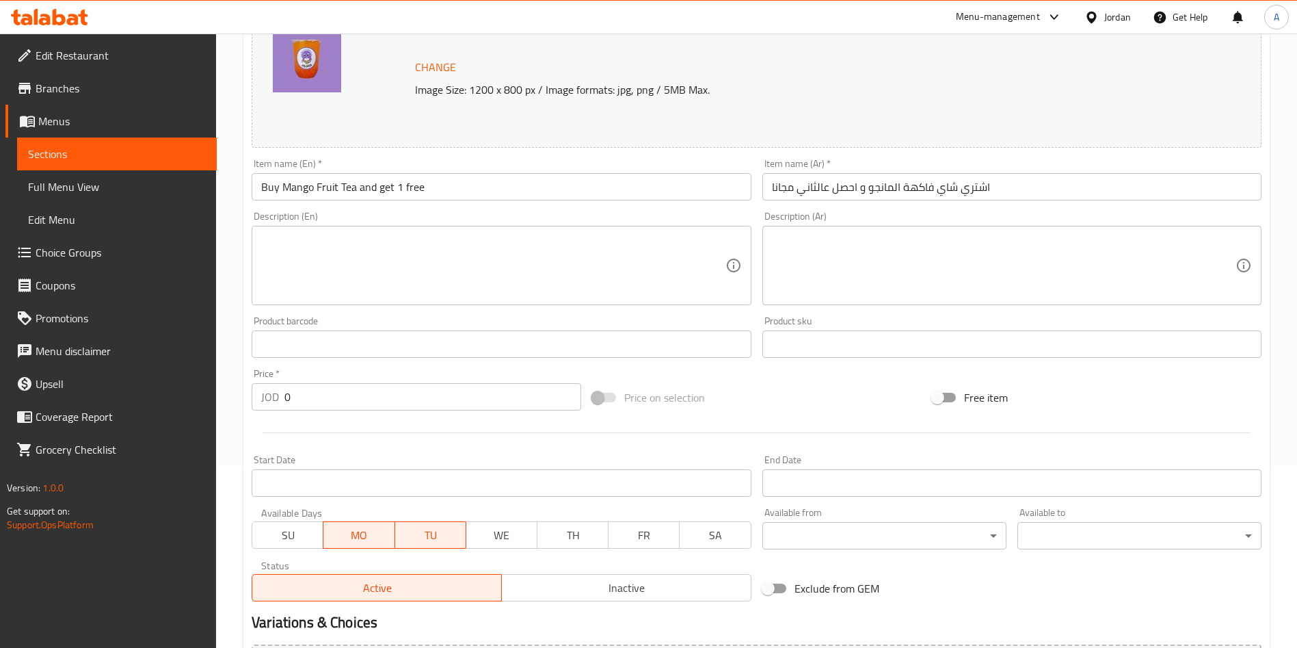
scroll to position [165, 0]
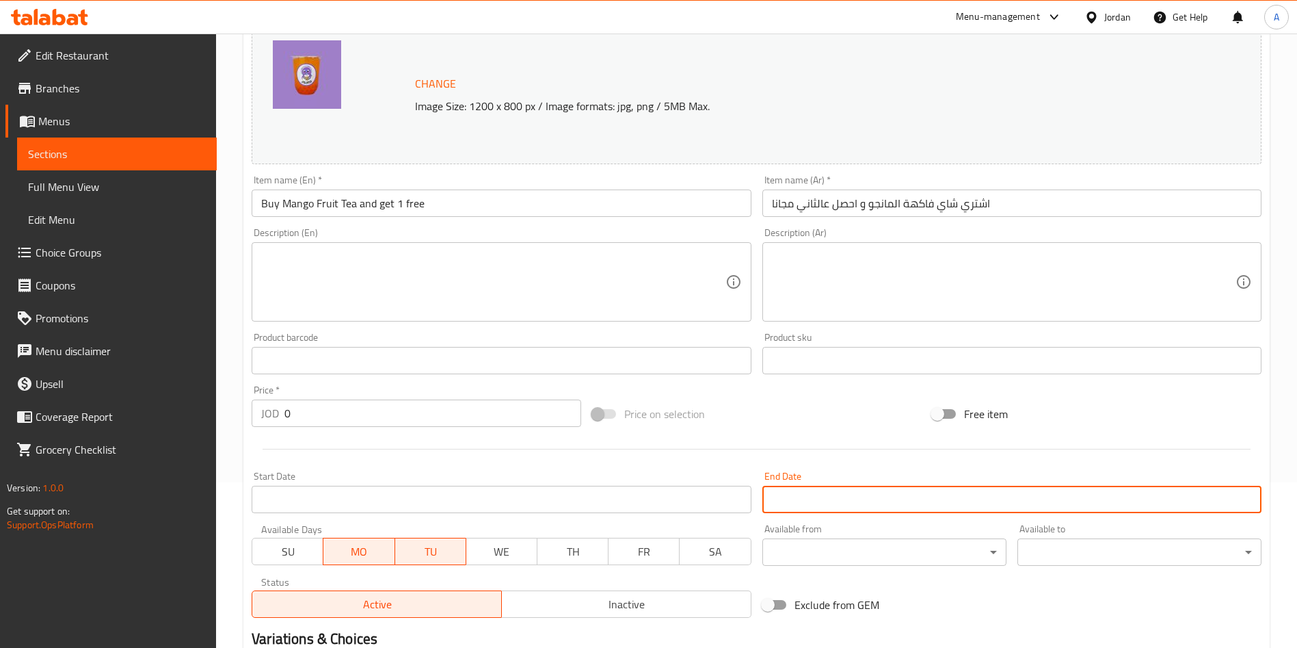
click at [786, 495] on input "Start Date" at bounding box center [1011, 498] width 499 height 27
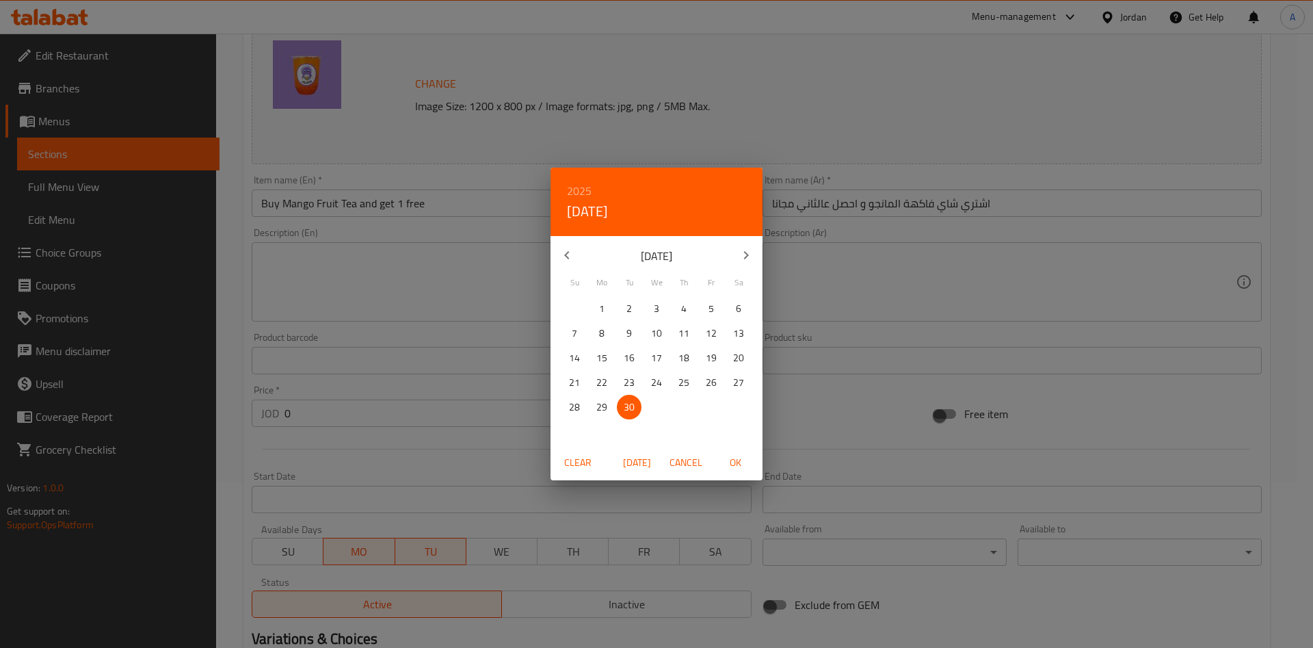
click at [744, 257] on icon "button" at bounding box center [746, 255] width 16 height 16
click at [654, 382] on p "22" at bounding box center [656, 382] width 11 height 17
click at [742, 470] on span "OK" at bounding box center [735, 462] width 33 height 17
type input "[DATE]"
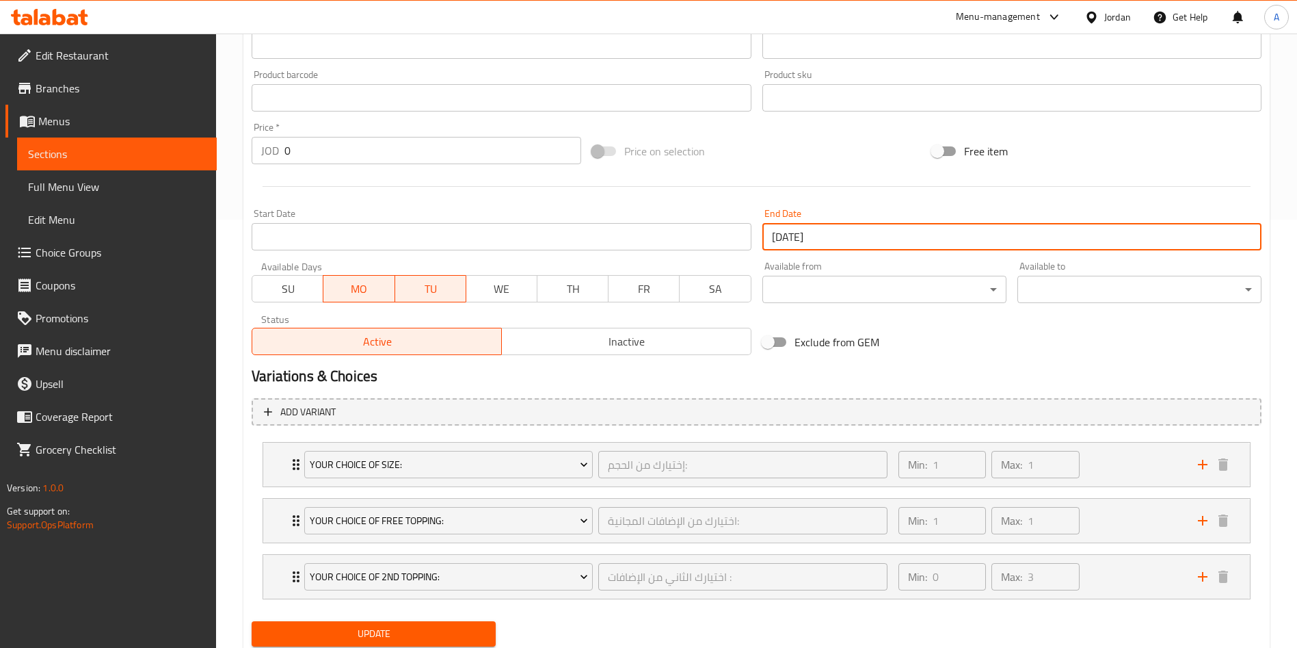
scroll to position [473, 0]
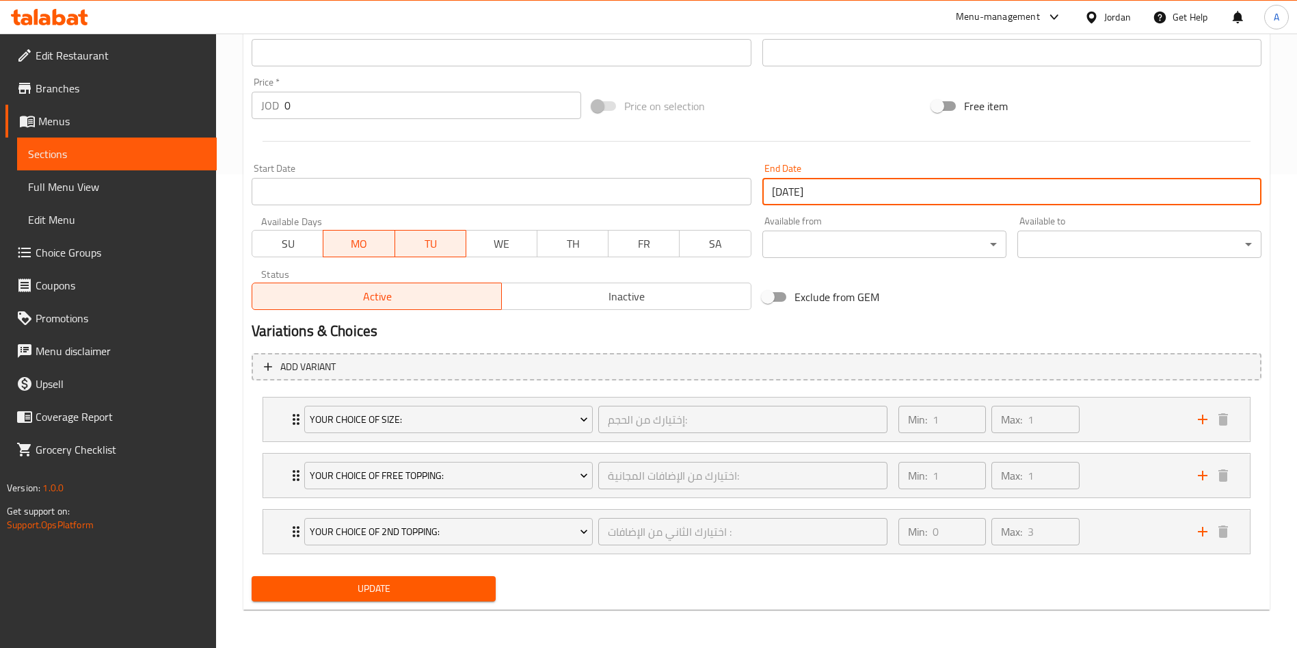
click at [417, 571] on div "Update" at bounding box center [373, 588] width 255 height 36
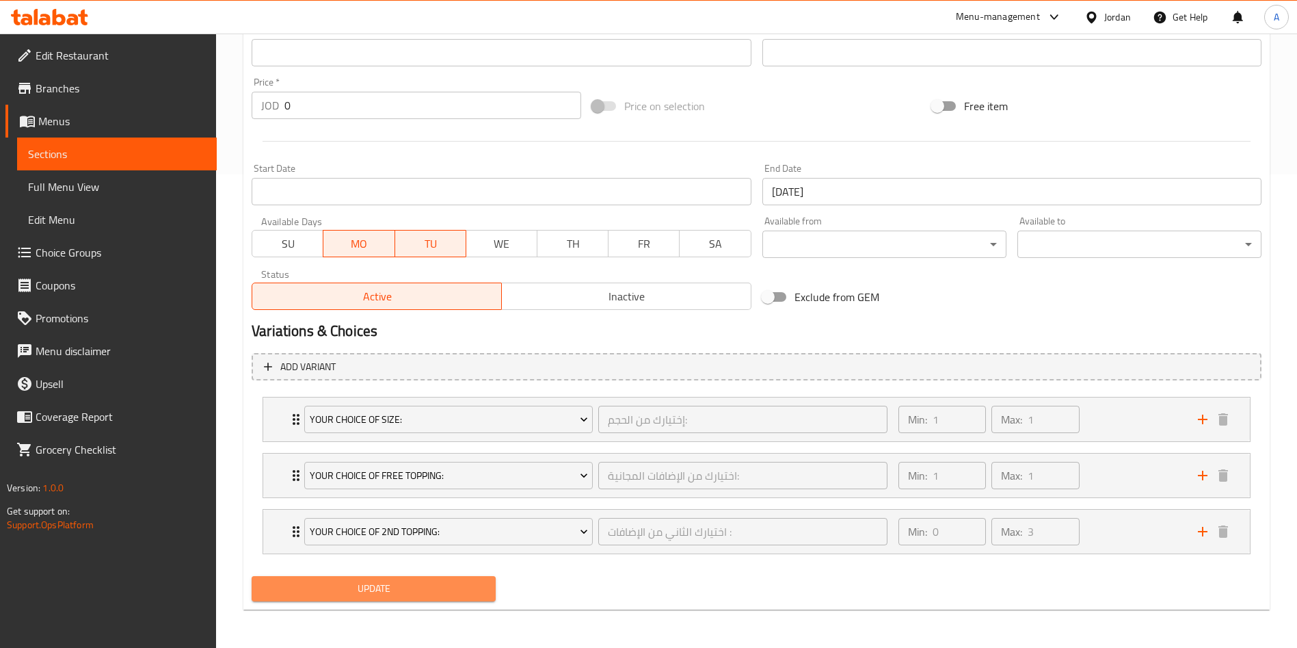
click at [418, 583] on span "Update" at bounding box center [374, 588] width 222 height 17
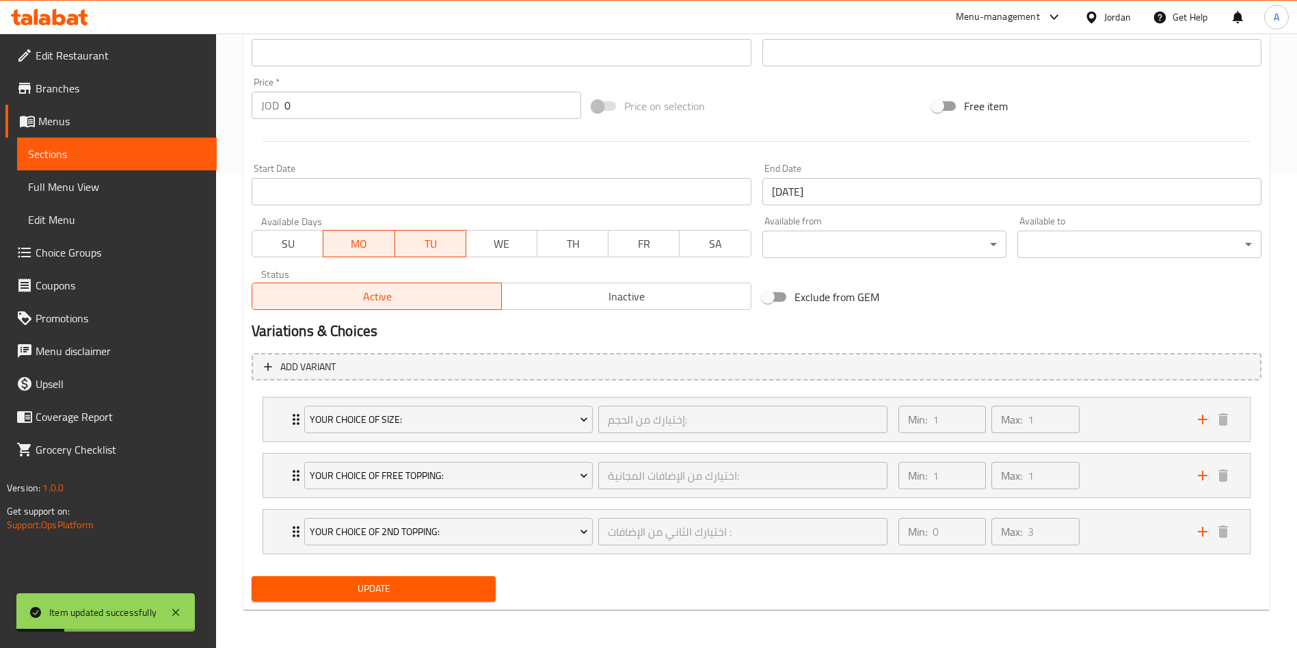
click at [150, 150] on span "Sections" at bounding box center [117, 154] width 178 height 16
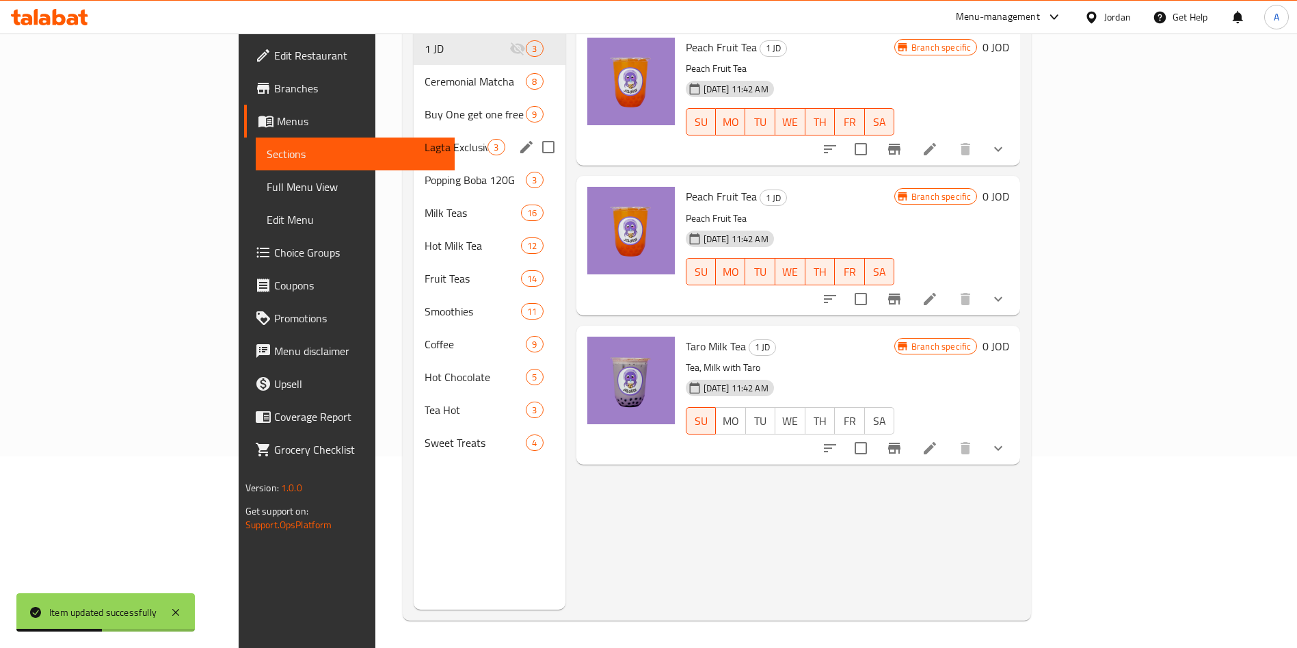
scroll to position [89, 0]
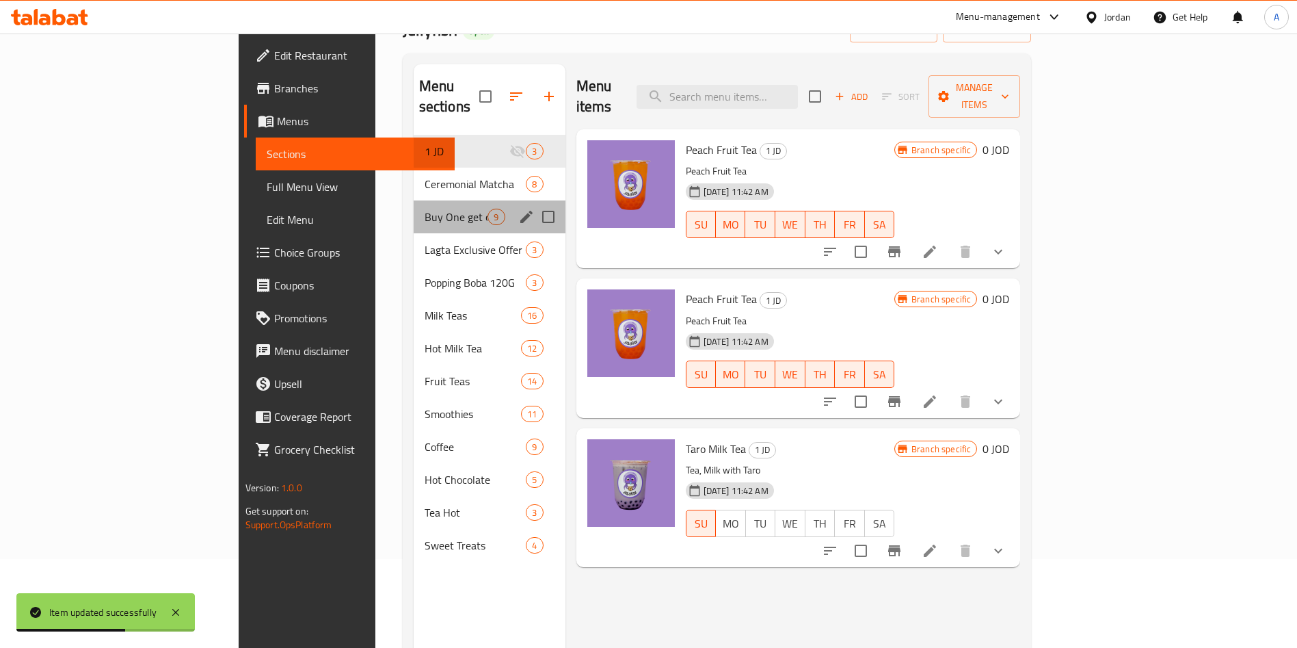
click at [414, 200] on div "Buy One get one free 9" at bounding box center [490, 216] width 152 height 33
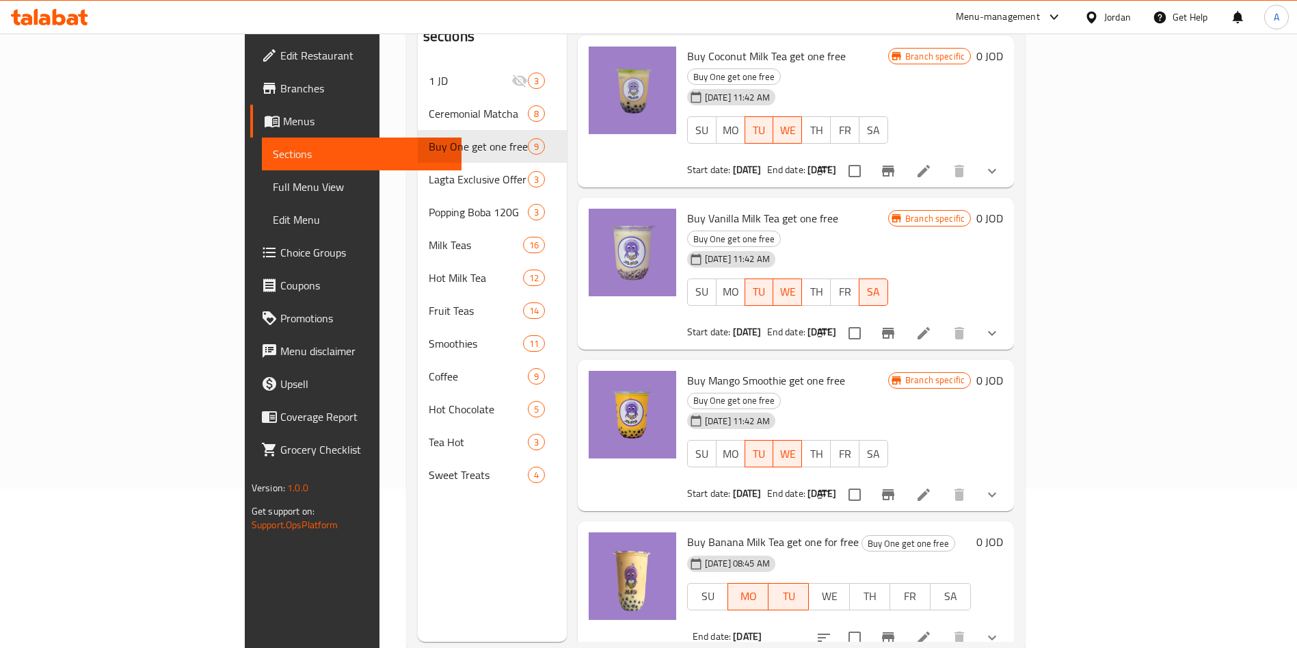
scroll to position [191, 0]
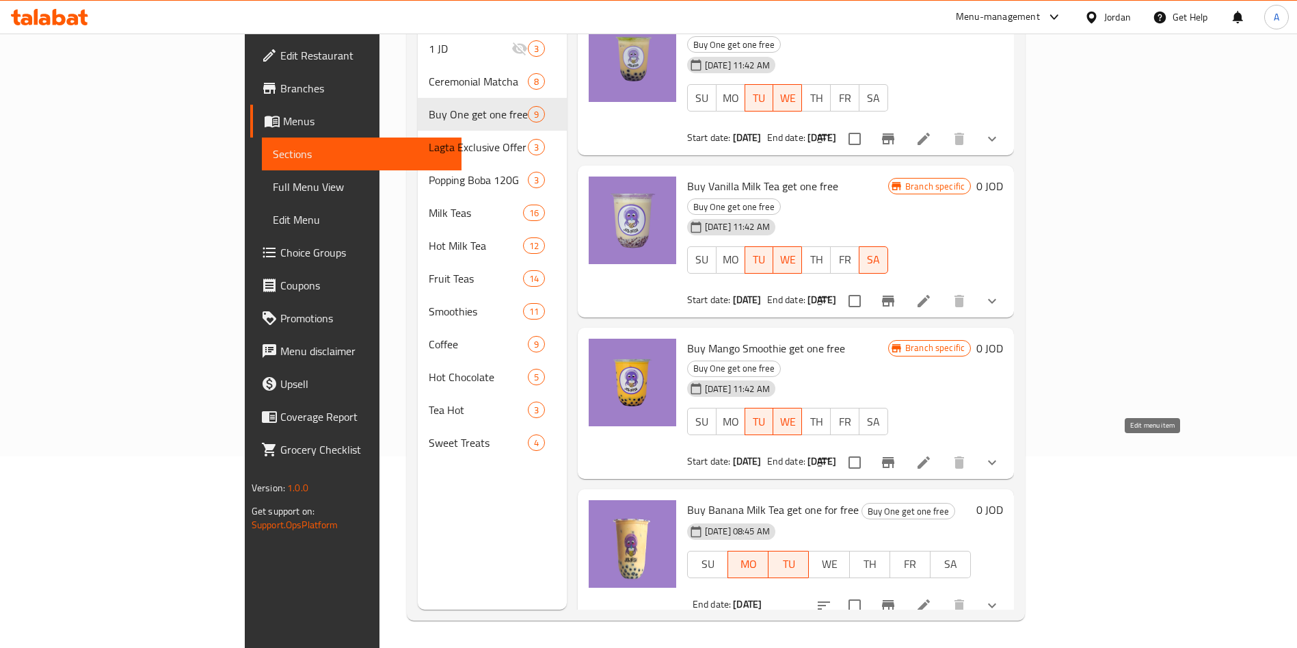
click at [932, 597] on icon at bounding box center [924, 605] width 16 height 16
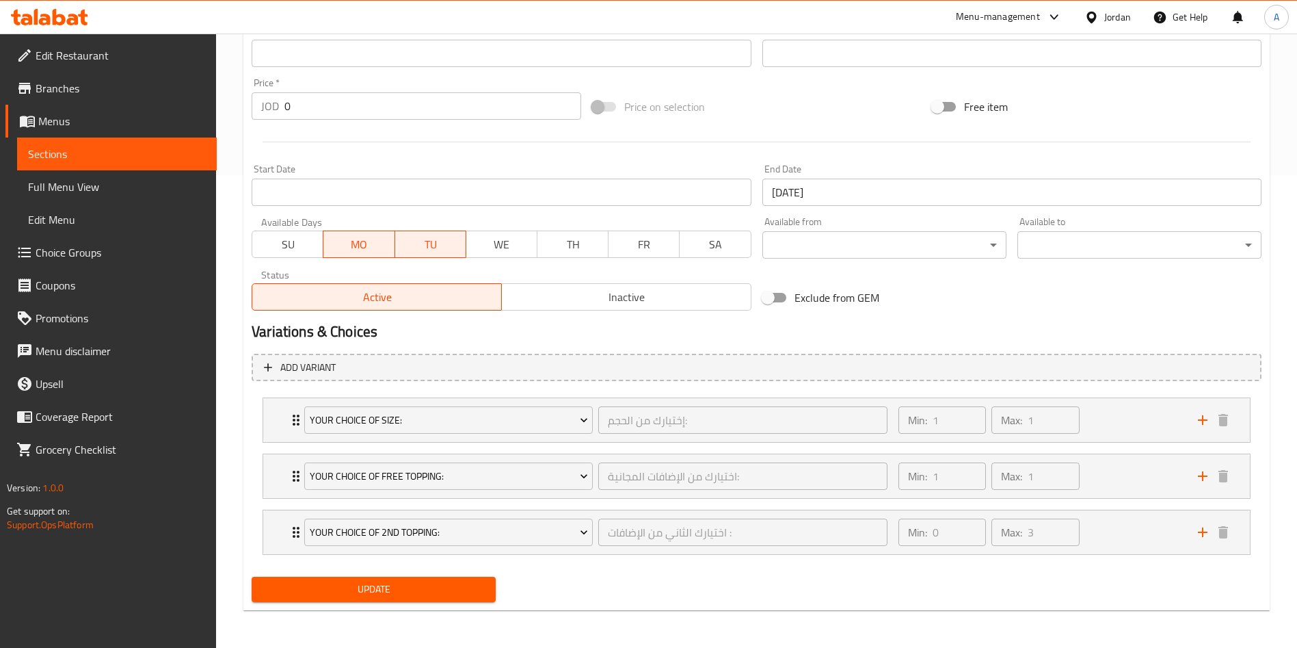
scroll to position [473, 0]
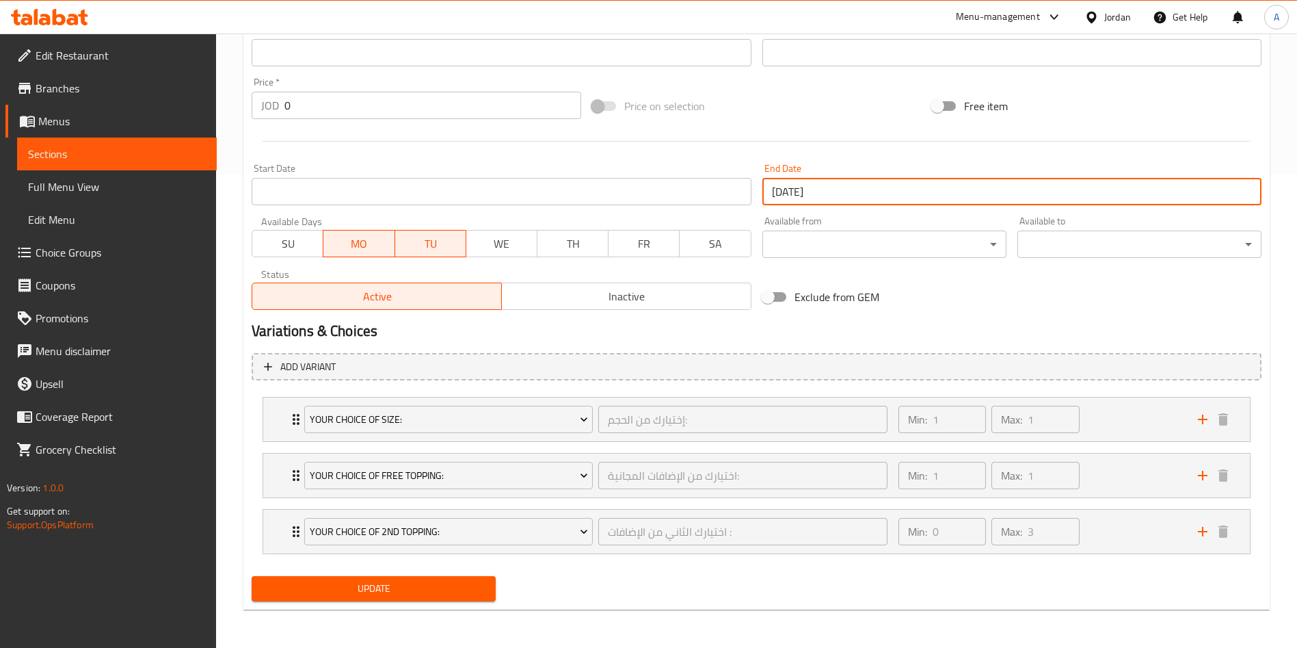
click at [849, 198] on input "[DATE]" at bounding box center [1011, 191] width 499 height 27
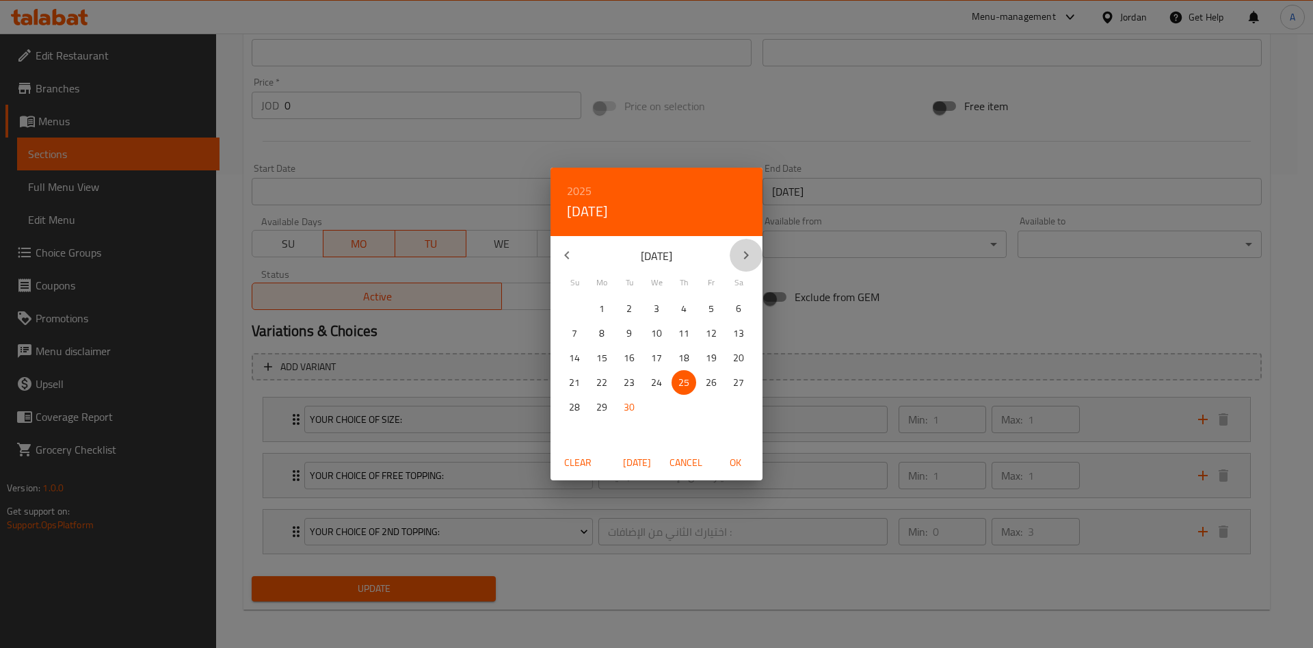
click at [750, 255] on icon "button" at bounding box center [746, 255] width 16 height 16
click at [655, 384] on p "22" at bounding box center [656, 382] width 11 height 17
click at [728, 461] on span "OK" at bounding box center [735, 462] width 33 height 17
type input "[DATE]"
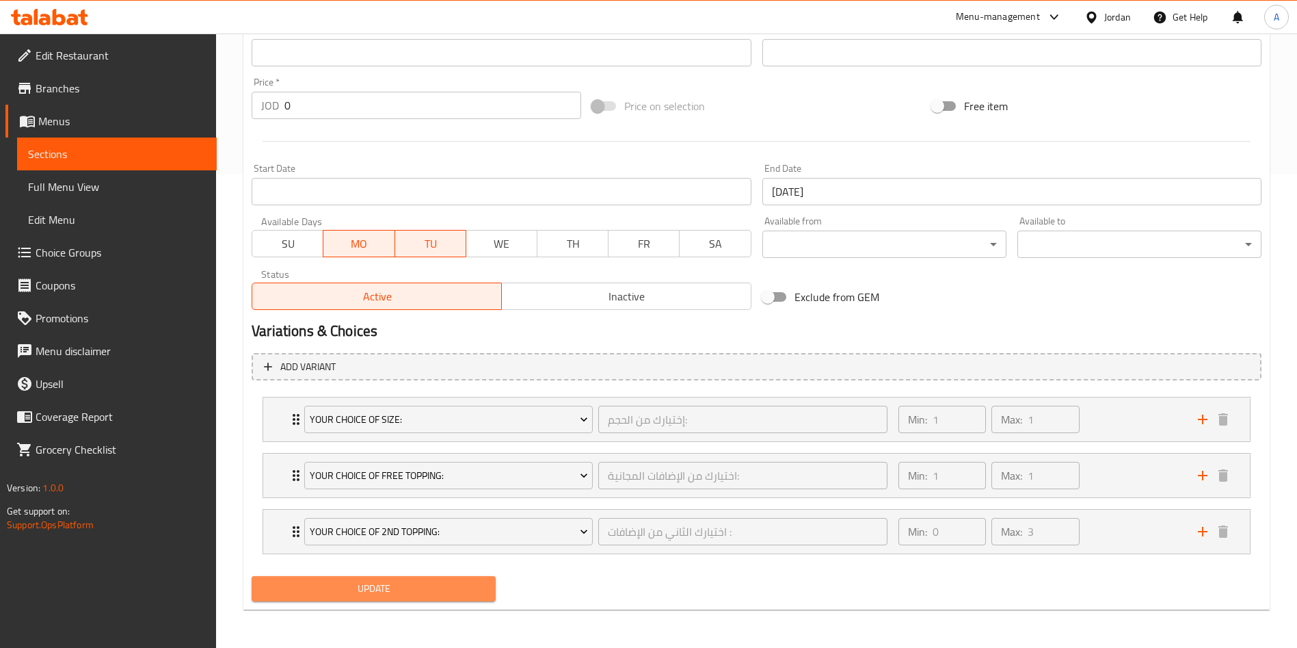
click at [406, 577] on button "Update" at bounding box center [374, 588] width 244 height 25
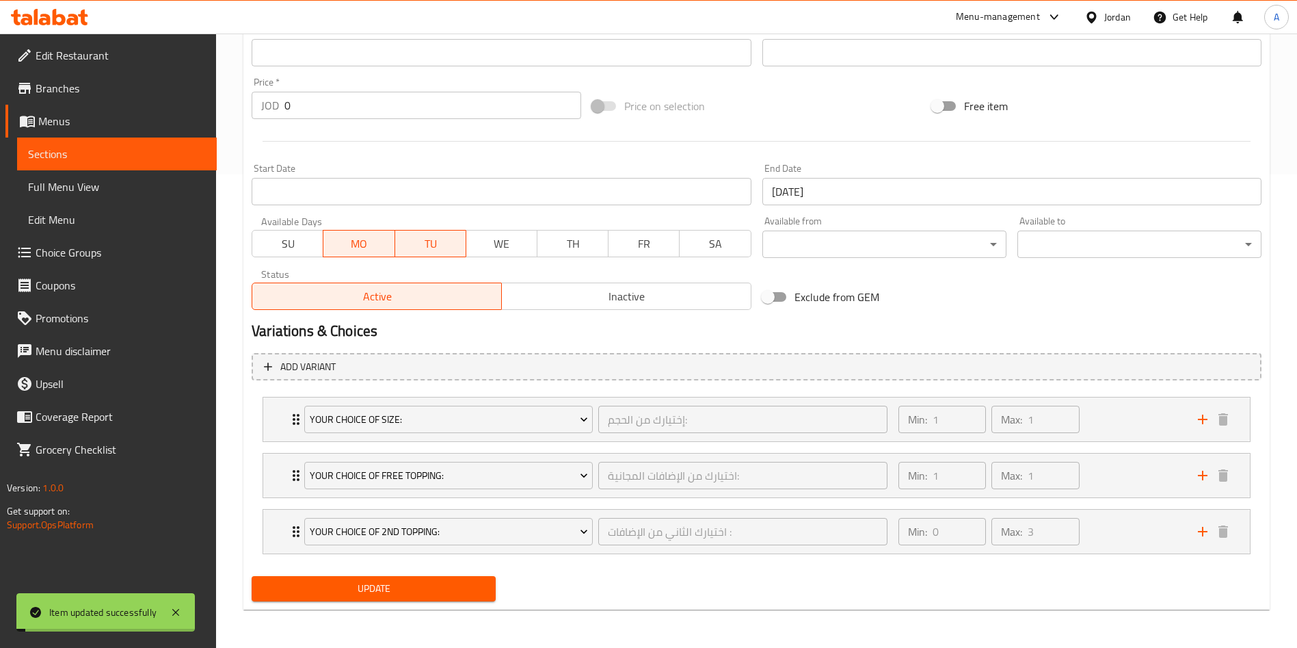
click at [132, 157] on span "Sections" at bounding box center [117, 154] width 178 height 16
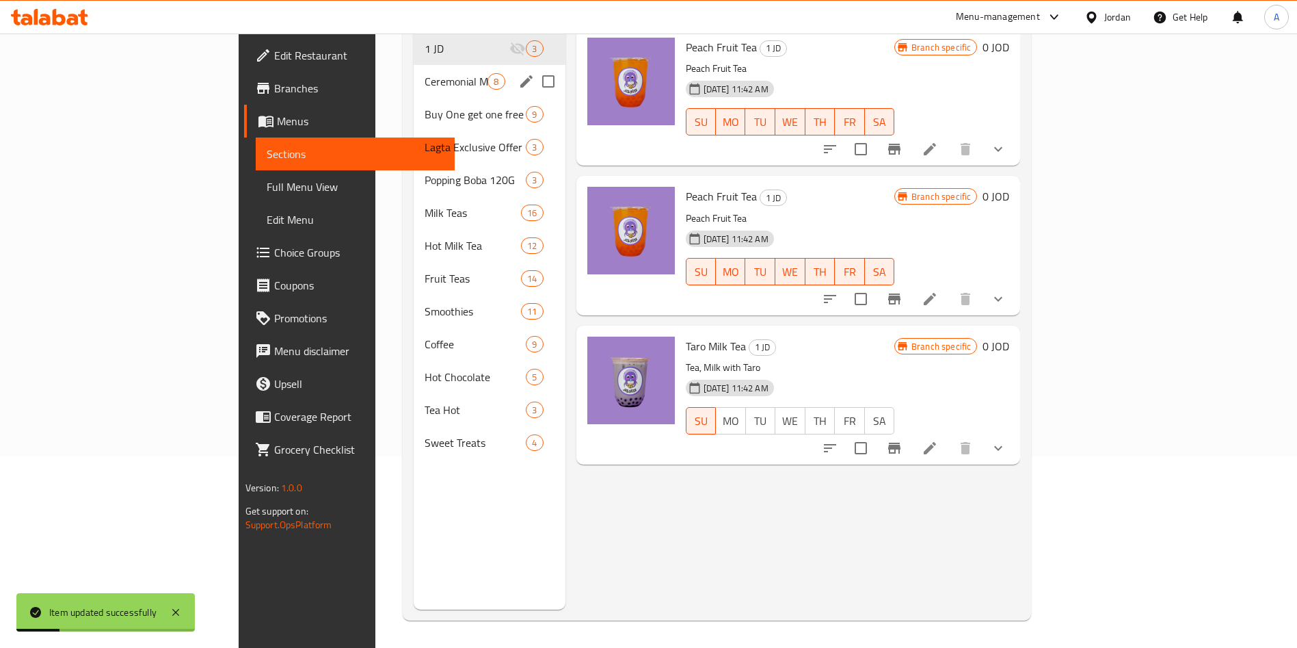
scroll to position [89, 0]
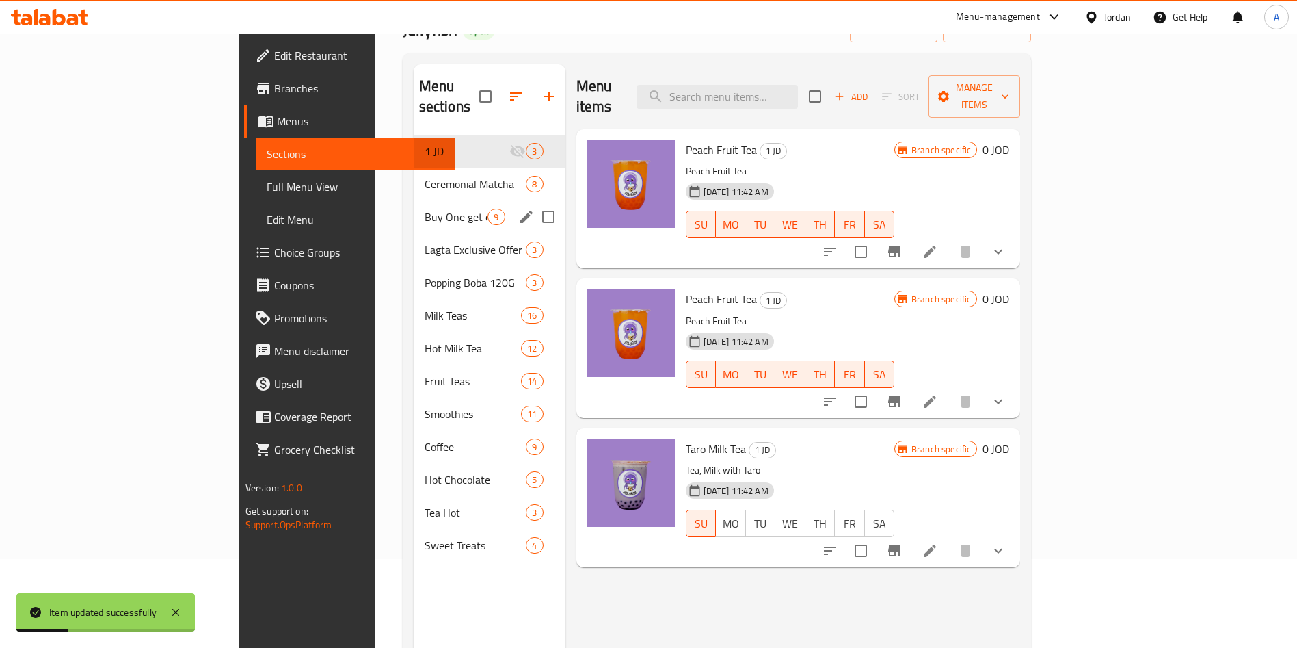
click at [414, 200] on div "Buy One get one free 9" at bounding box center [490, 216] width 152 height 33
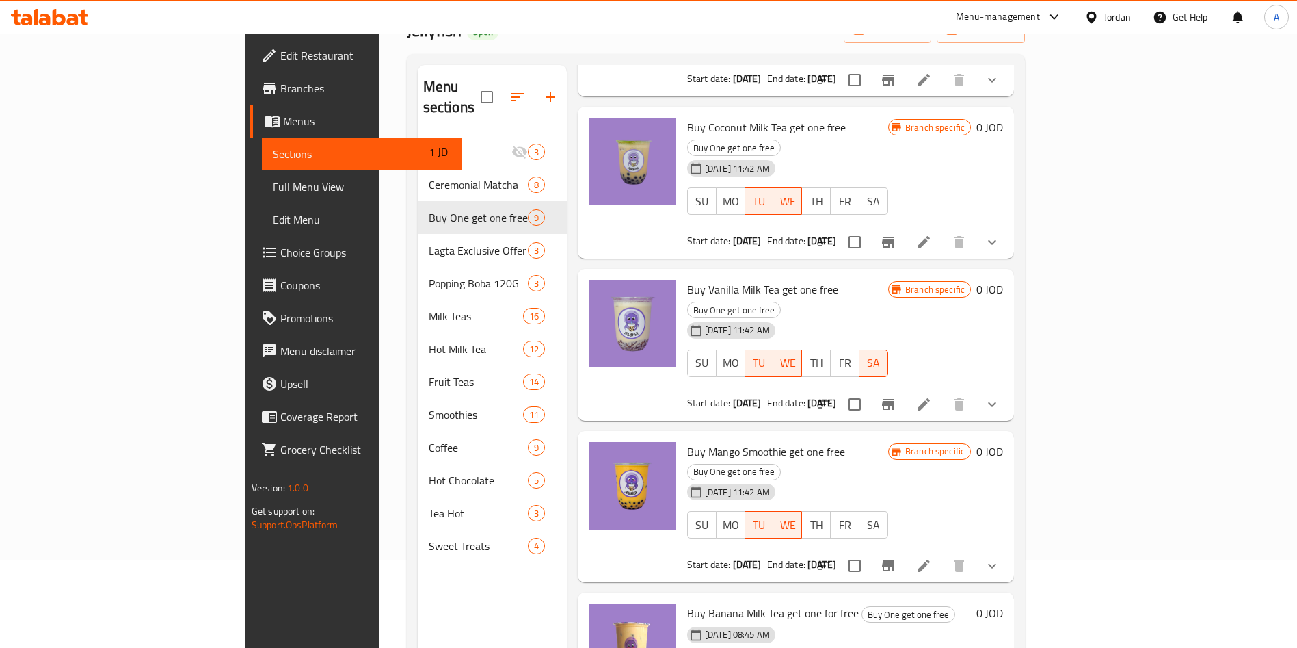
scroll to position [191, 0]
